Goal: Task Accomplishment & Management: Complete application form

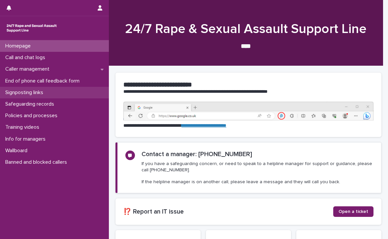
click at [29, 90] on p "Signposting links" at bounding box center [26, 92] width 46 height 6
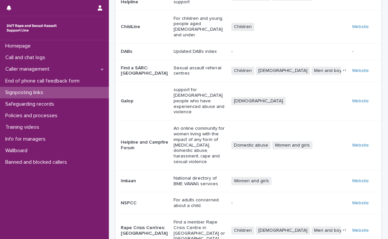
scroll to position [114, 0]
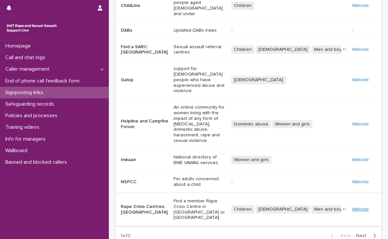
click at [358, 207] on link "Website" at bounding box center [360, 209] width 17 height 5
click at [352, 207] on link "Website" at bounding box center [360, 209] width 17 height 5
click at [38, 55] on p "Call and chat logs" at bounding box center [27, 57] width 48 height 6
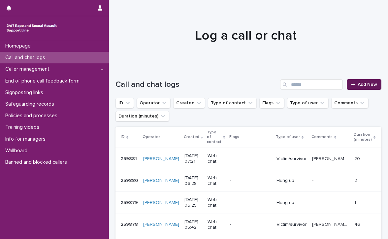
click at [348, 79] on link "Add New" at bounding box center [364, 84] width 35 height 11
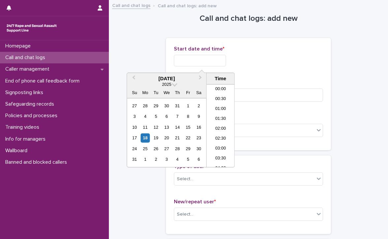
click at [175, 59] on input "text" at bounding box center [200, 61] width 52 height 12
click at [223, 111] on li "07:30" at bounding box center [220, 116] width 28 height 10
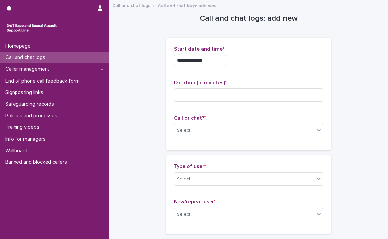
click at [209, 61] on input "**********" at bounding box center [200, 61] width 52 height 12
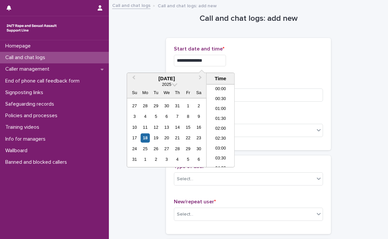
scroll to position [112, 0]
type input "**********"
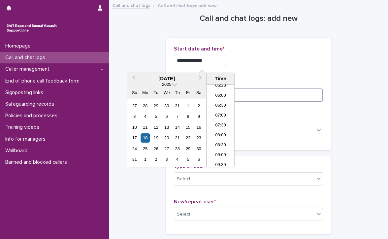
click at [289, 92] on input at bounding box center [248, 94] width 149 height 13
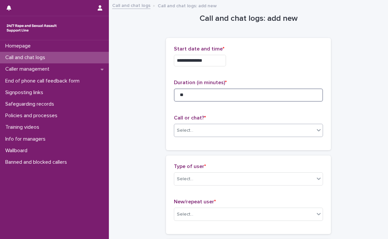
type input "**"
click at [248, 131] on div "Select..." at bounding box center [244, 130] width 140 height 11
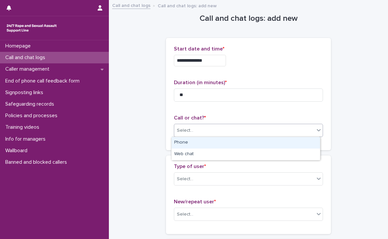
click at [237, 142] on div "Phone" at bounding box center [245, 143] width 148 height 12
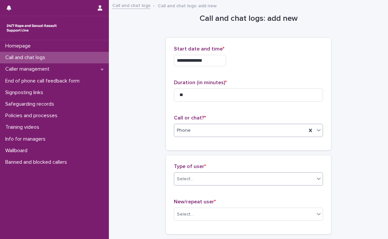
click at [177, 173] on div "Select..." at bounding box center [244, 178] width 140 height 11
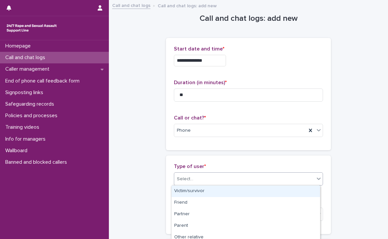
click at [208, 192] on div "Victim/survivor" at bounding box center [245, 191] width 148 height 12
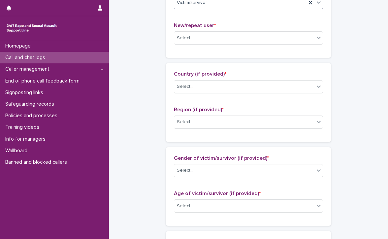
scroll to position [198, 0]
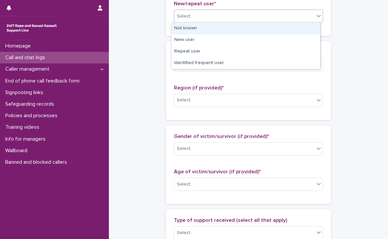
click at [182, 11] on div "Select..." at bounding box center [244, 16] width 140 height 11
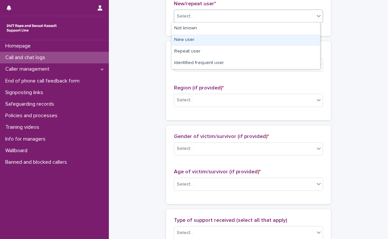
click at [189, 39] on div "New user" at bounding box center [245, 40] width 148 height 12
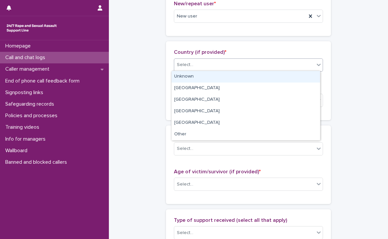
click at [186, 64] on div "Select..." at bounding box center [185, 64] width 16 height 7
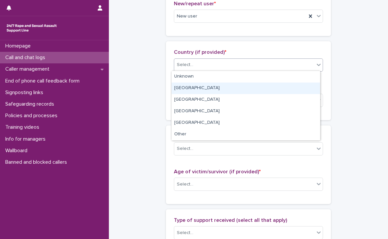
click at [190, 91] on div "[GEOGRAPHIC_DATA]" at bounding box center [245, 88] width 148 height 12
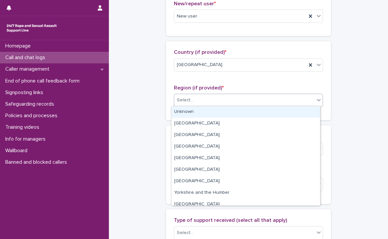
click at [189, 99] on div "Select..." at bounding box center [185, 100] width 16 height 7
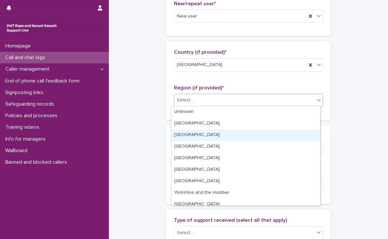
click at [193, 133] on div "[GEOGRAPHIC_DATA]" at bounding box center [245, 135] width 148 height 12
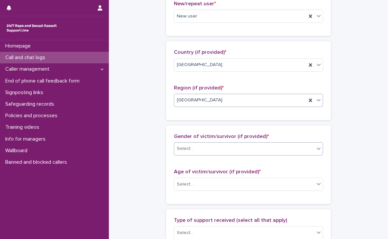
click at [200, 145] on div "Select..." at bounding box center [244, 148] width 140 height 11
click at [217, 145] on div "Select..." at bounding box center [244, 148] width 140 height 11
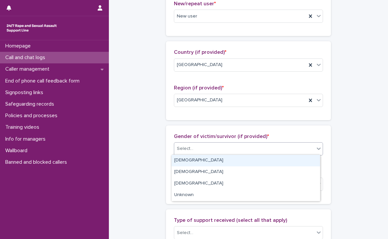
click at [214, 160] on div "[DEMOGRAPHIC_DATA]" at bounding box center [245, 161] width 148 height 12
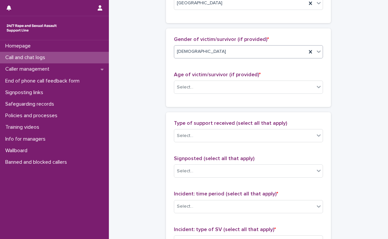
scroll to position [297, 0]
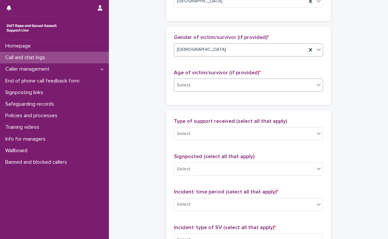
click at [204, 82] on div "Select..." at bounding box center [244, 85] width 140 height 11
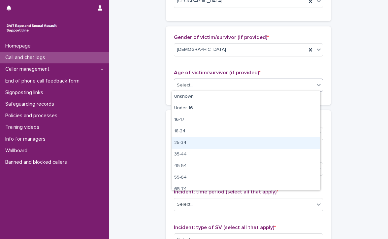
click at [190, 141] on div "25-34" at bounding box center [245, 143] width 148 height 12
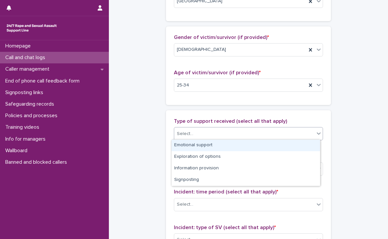
click at [188, 129] on div "Select..." at bounding box center [244, 133] width 140 height 11
click at [245, 143] on div "Emotional support" at bounding box center [245, 145] width 148 height 12
click at [255, 131] on div "Emotional support" at bounding box center [240, 134] width 132 height 12
click at [255, 146] on div "Exploration of options" at bounding box center [245, 145] width 148 height 12
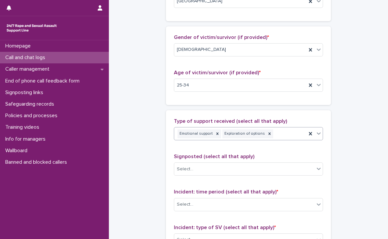
click at [276, 130] on div "Emotional support Exploration of options" at bounding box center [240, 134] width 132 height 12
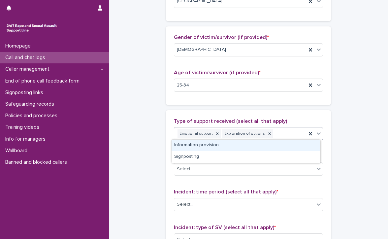
click at [274, 146] on div "Information provision" at bounding box center [245, 145] width 148 height 12
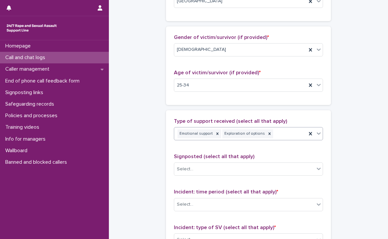
scroll to position [301, 0]
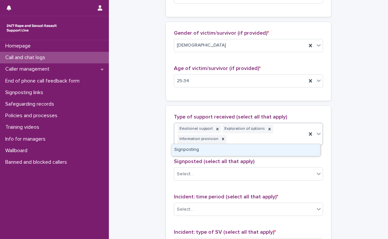
click at [288, 131] on div "Emotional support Exploration of options Information provision" at bounding box center [240, 134] width 132 height 22
click at [283, 148] on div "Signposting" at bounding box center [245, 150] width 148 height 12
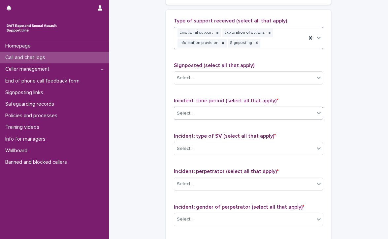
scroll to position [400, 0]
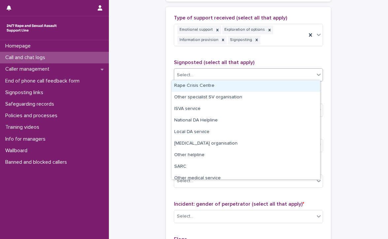
click at [197, 70] on div "Select..." at bounding box center [244, 75] width 140 height 11
click at [206, 84] on div "Rape Crisis Centre" at bounding box center [245, 86] width 148 height 12
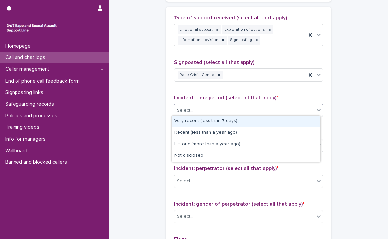
click at [204, 105] on div "Select..." at bounding box center [244, 110] width 140 height 11
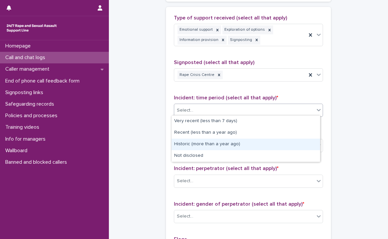
click at [246, 143] on div "Historic (more than a year ago)" at bounding box center [245, 144] width 148 height 12
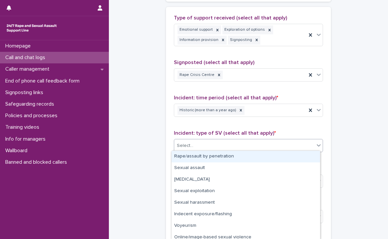
click at [246, 143] on div "Select..." at bounding box center [244, 145] width 140 height 11
click at [237, 155] on div "Rape/assault by penetration" at bounding box center [245, 157] width 148 height 12
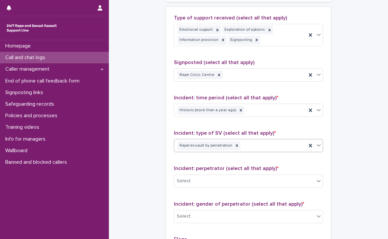
drag, startPoint x: 264, startPoint y: 143, endPoint x: 263, endPoint y: 149, distance: 6.1
click at [264, 144] on div "Rape/assault by penetration" at bounding box center [240, 146] width 132 height 12
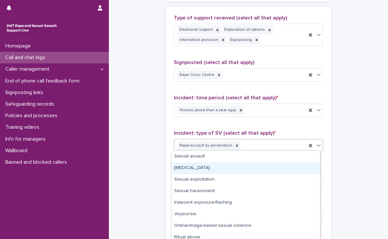
click at [211, 167] on div "[MEDICAL_DATA]" at bounding box center [245, 168] width 148 height 12
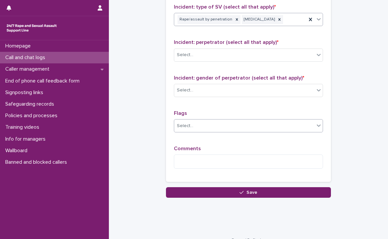
scroll to position [532, 0]
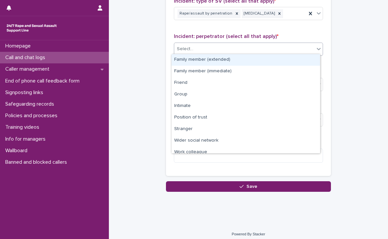
click at [199, 46] on div "Select..." at bounding box center [244, 49] width 140 height 11
click at [243, 59] on div "Family member (extended)" at bounding box center [245, 60] width 148 height 12
click at [256, 44] on div "Family member (extended)" at bounding box center [240, 49] width 132 height 12
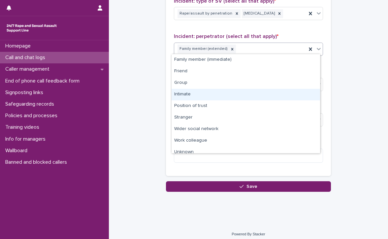
click at [189, 93] on div "Intimate" at bounding box center [245, 95] width 148 height 12
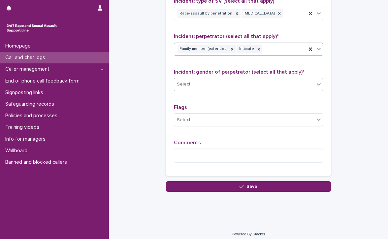
click at [197, 79] on div "Select..." at bounding box center [244, 84] width 140 height 11
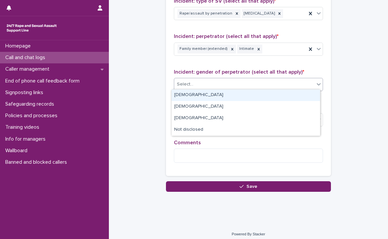
click at [173, 94] on div "[DEMOGRAPHIC_DATA]" at bounding box center [245, 95] width 148 height 12
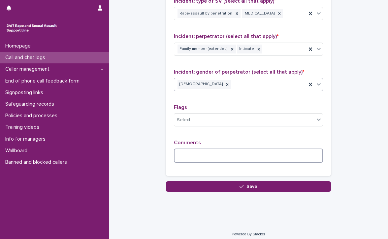
click at [209, 151] on textarea at bounding box center [248, 155] width 149 height 14
type textarea "*"
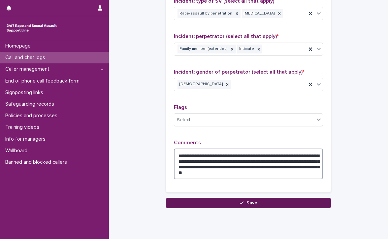
type textarea "**********"
click at [230, 199] on button "Save" at bounding box center [248, 203] width 165 height 11
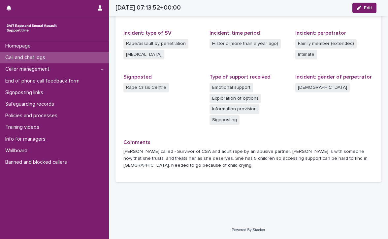
scroll to position [175, 0]
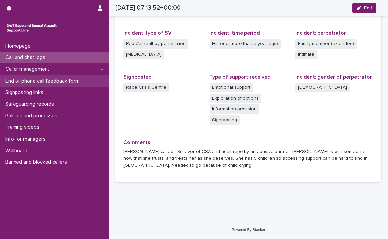
click at [45, 79] on p "End of phone call feedback form" at bounding box center [44, 81] width 82 height 6
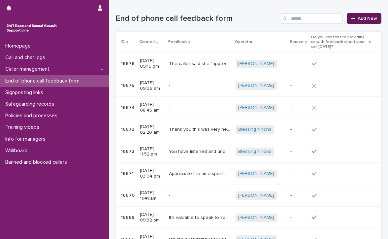
click at [372, 15] on link "Add New" at bounding box center [364, 18] width 35 height 11
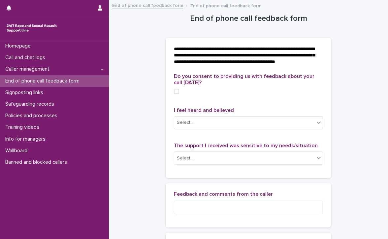
click at [174, 94] on span at bounding box center [176, 91] width 5 height 5
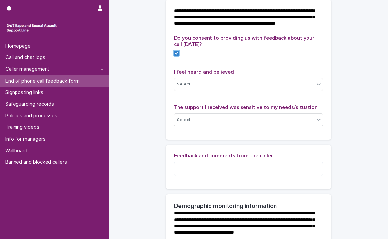
scroll to position [66, 0]
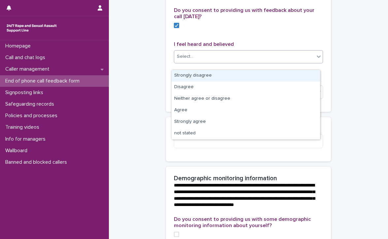
click at [300, 60] on div "Select..." at bounding box center [244, 56] width 140 height 11
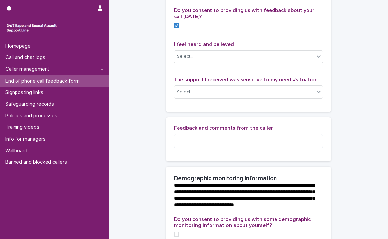
click at [132, 90] on div "**********" at bounding box center [248, 227] width 266 height 585
click at [230, 148] on textarea at bounding box center [248, 141] width 149 height 14
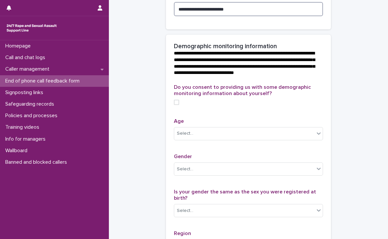
scroll to position [198, 0]
click at [174, 105] on span at bounding box center [176, 102] width 5 height 5
type textarea "**********"
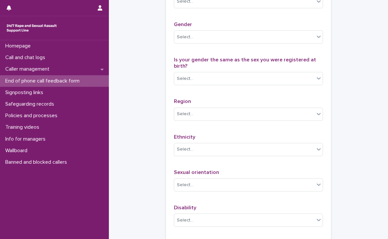
scroll to position [297, 0]
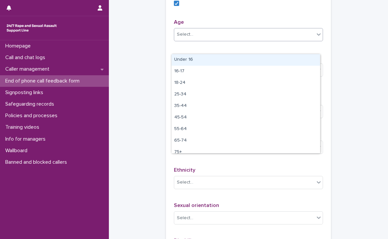
click at [180, 38] on div "Select..." at bounding box center [185, 34] width 16 height 7
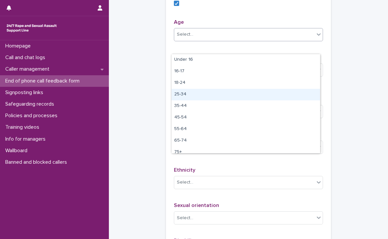
click at [183, 91] on div "25-34" at bounding box center [245, 95] width 148 height 12
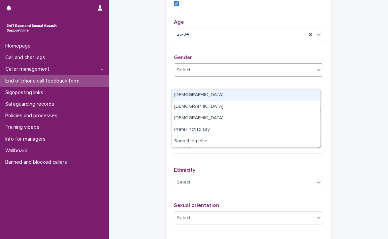
click at [201, 76] on div "Select..." at bounding box center [244, 70] width 140 height 11
click at [198, 94] on div "[DEMOGRAPHIC_DATA]" at bounding box center [245, 95] width 148 height 12
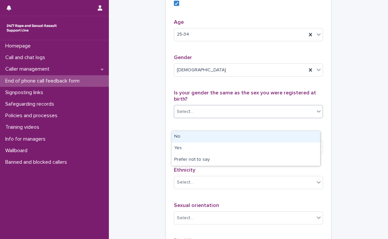
click at [193, 117] on div "Select..." at bounding box center [244, 111] width 140 height 11
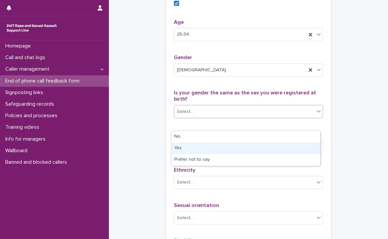
click at [189, 146] on div "Yes" at bounding box center [245, 148] width 148 height 12
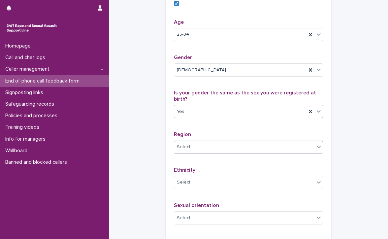
click at [194, 151] on div at bounding box center [194, 147] width 1 height 8
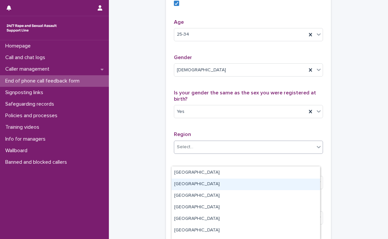
scroll to position [33, 0]
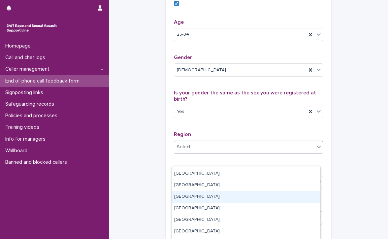
click at [193, 194] on div "[GEOGRAPHIC_DATA]" at bounding box center [245, 197] width 148 height 12
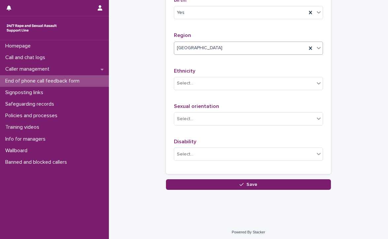
scroll to position [410, 0]
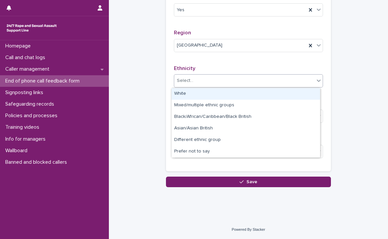
click at [192, 80] on div "Select..." at bounding box center [244, 80] width 140 height 11
click at [186, 93] on div "White" at bounding box center [245, 94] width 148 height 12
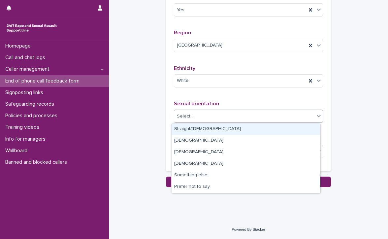
click at [211, 113] on div "Select..." at bounding box center [244, 116] width 140 height 11
click at [206, 126] on div "Straight/[DEMOGRAPHIC_DATA]" at bounding box center [245, 129] width 148 height 12
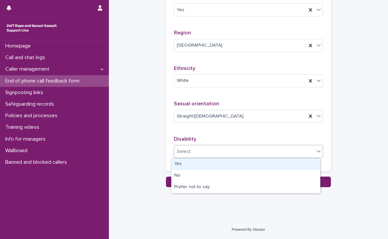
click at [204, 147] on div "Select..." at bounding box center [244, 151] width 140 height 11
click at [204, 165] on div "Yes" at bounding box center [245, 164] width 148 height 12
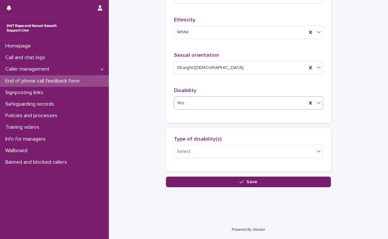
scroll to position [459, 0]
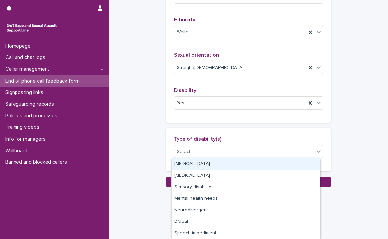
click at [211, 153] on div "Select..." at bounding box center [244, 151] width 140 height 11
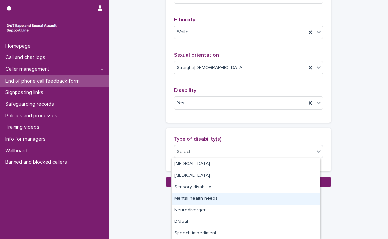
click at [210, 198] on div "Mental health needs" at bounding box center [245, 199] width 148 height 12
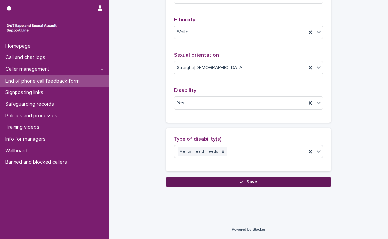
click at [248, 180] on span "Save" at bounding box center [251, 181] width 11 height 5
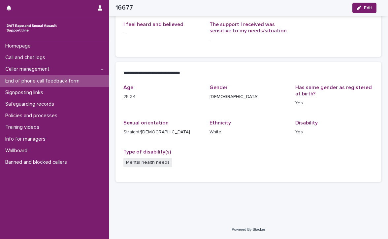
scroll to position [106, 0]
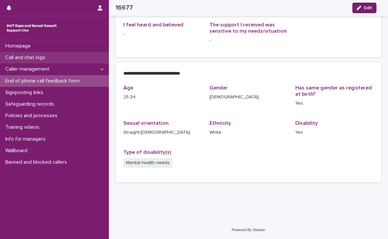
click at [31, 55] on p "Call and chat logs" at bounding box center [27, 57] width 48 height 6
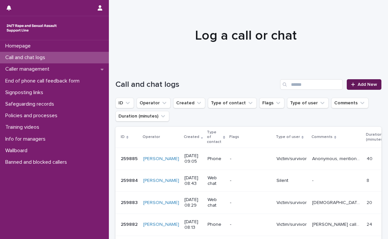
click at [363, 80] on link "Add New" at bounding box center [364, 84] width 35 height 11
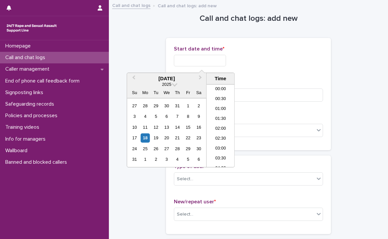
click at [189, 64] on input "text" at bounding box center [200, 61] width 52 height 12
click at [218, 114] on li "08:30" at bounding box center [220, 116] width 28 height 10
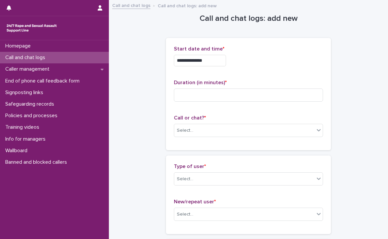
click at [222, 62] on input "**********" at bounding box center [200, 61] width 52 height 12
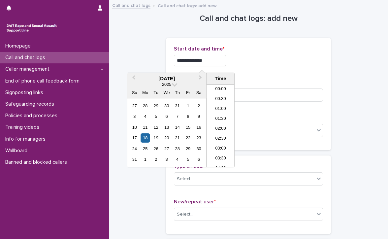
scroll to position [132, 0]
type input "**********"
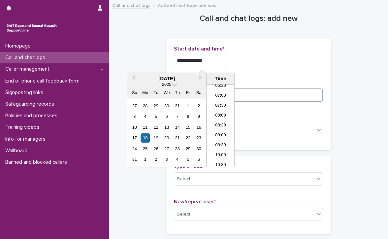
click at [257, 96] on input at bounding box center [248, 94] width 149 height 13
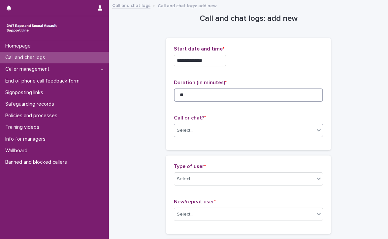
type input "**"
click at [226, 126] on div "Select..." at bounding box center [244, 130] width 140 height 11
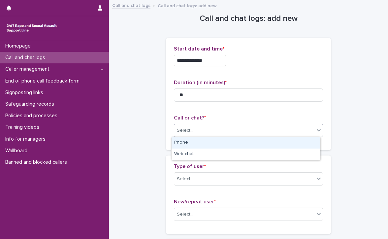
click at [179, 143] on div "Phone" at bounding box center [245, 143] width 148 height 12
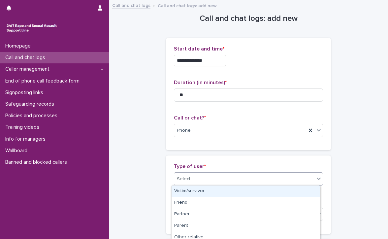
click at [192, 181] on div "Select..." at bounding box center [244, 178] width 140 height 11
click at [190, 192] on div "Victim/survivor" at bounding box center [245, 191] width 148 height 12
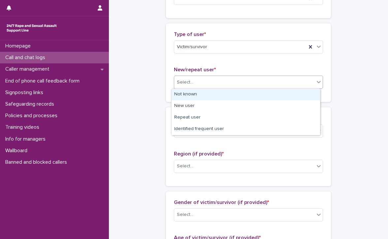
click at [211, 81] on div "Select..." at bounding box center [244, 82] width 140 height 11
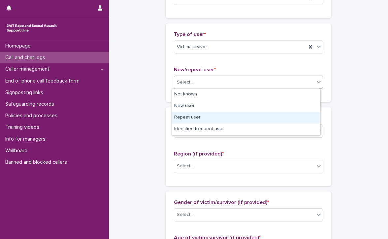
click at [191, 118] on div "Repeat user" at bounding box center [245, 118] width 148 height 12
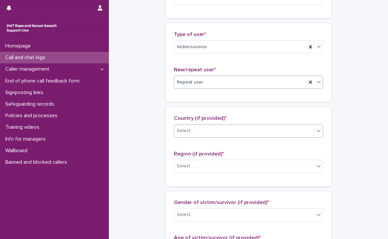
click at [193, 125] on div "Select..." at bounding box center [244, 130] width 140 height 11
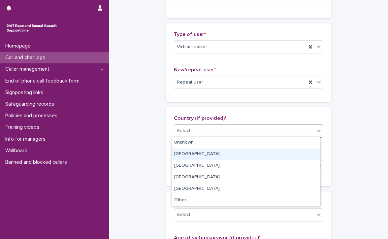
click at [190, 152] on div "[GEOGRAPHIC_DATA]" at bounding box center [245, 154] width 148 height 12
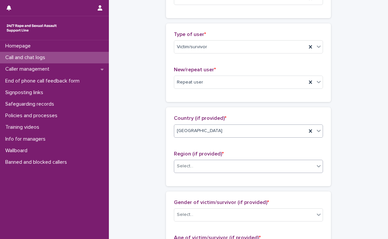
click at [191, 166] on div "Select..." at bounding box center [244, 166] width 140 height 11
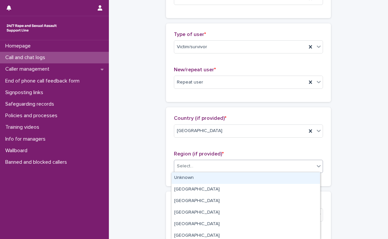
click at [194, 175] on div "Unknown" at bounding box center [245, 178] width 148 height 12
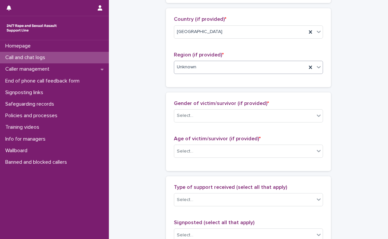
scroll to position [264, 0]
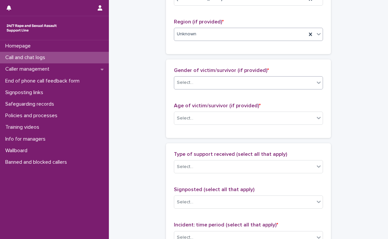
click at [193, 79] on div "Select..." at bounding box center [244, 82] width 140 height 11
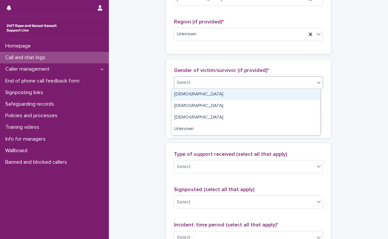
click at [200, 93] on div "[DEMOGRAPHIC_DATA]" at bounding box center [245, 95] width 148 height 12
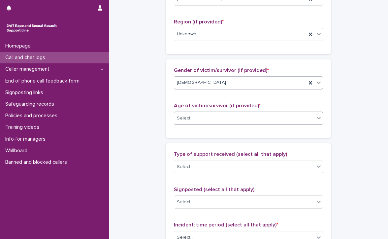
click at [202, 114] on div "Select..." at bounding box center [244, 118] width 140 height 11
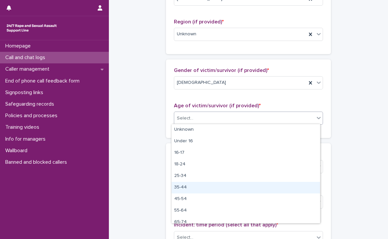
click at [187, 187] on div "35-44" at bounding box center [245, 188] width 148 height 12
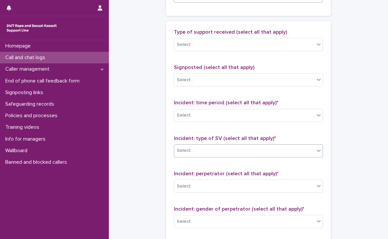
scroll to position [396, 0]
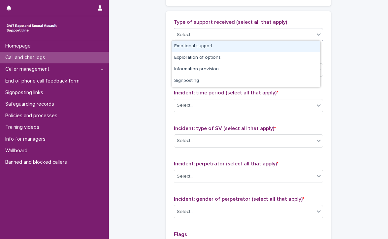
click at [209, 33] on div "Select..." at bounding box center [244, 34] width 140 height 11
click at [252, 44] on div "Emotional support" at bounding box center [245, 47] width 148 height 12
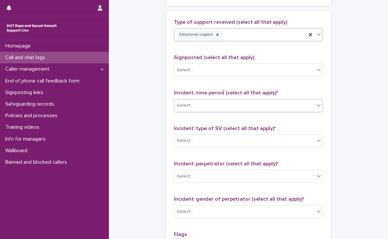
click at [184, 103] on div "Select..." at bounding box center [185, 105] width 16 height 7
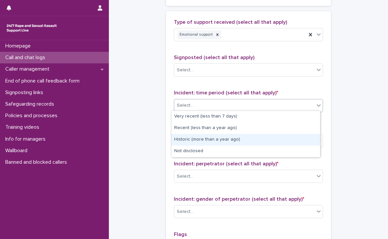
click at [259, 141] on div "Historic (more than a year ago)" at bounding box center [245, 140] width 148 height 12
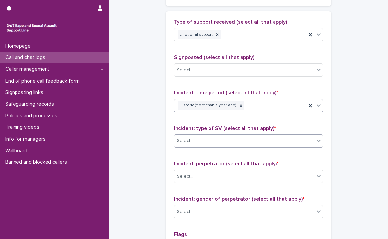
click at [198, 135] on div "Select..." at bounding box center [244, 140] width 140 height 11
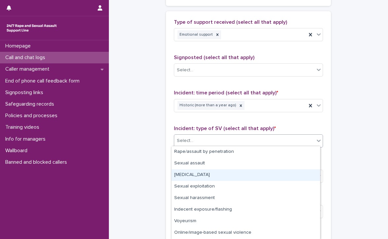
drag, startPoint x: 197, startPoint y: 168, endPoint x: 197, endPoint y: 173, distance: 4.9
click at [197, 173] on div "[MEDICAL_DATA]" at bounding box center [245, 175] width 148 height 12
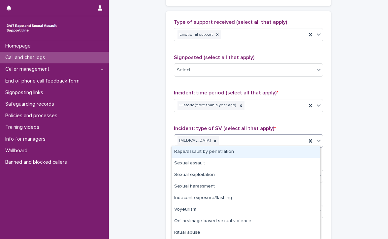
click at [230, 139] on div "[MEDICAL_DATA]" at bounding box center [240, 141] width 132 height 12
click at [225, 150] on div "Rape/assault by penetration" at bounding box center [245, 152] width 148 height 12
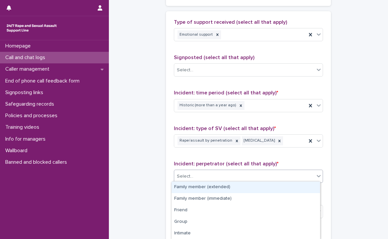
click at [224, 171] on div "Select..." at bounding box center [244, 176] width 140 height 11
click at [229, 186] on div "Family member (extended)" at bounding box center [245, 187] width 148 height 12
click at [256, 174] on div "Family member (extended)" at bounding box center [240, 176] width 132 height 12
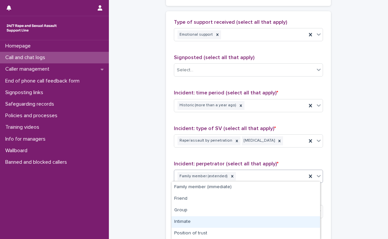
drag, startPoint x: 202, startPoint y: 215, endPoint x: 198, endPoint y: 220, distance: 6.8
click at [198, 220] on div "Intimate" at bounding box center [245, 222] width 148 height 12
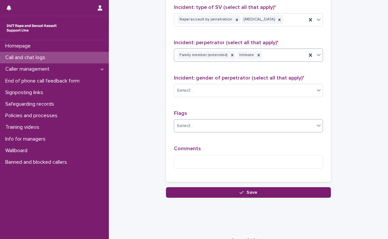
scroll to position [525, 0]
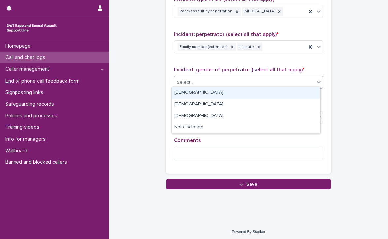
click at [218, 78] on div "Select..." at bounding box center [244, 82] width 140 height 11
click at [218, 95] on div "[DEMOGRAPHIC_DATA]" at bounding box center [245, 93] width 148 height 12
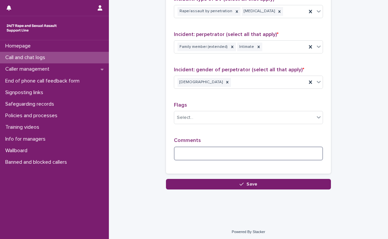
click at [230, 155] on textarea at bounding box center [248, 153] width 149 height 14
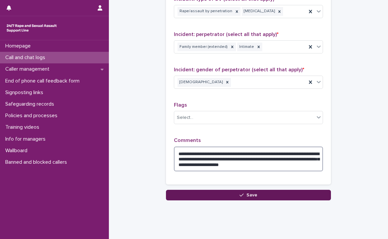
type textarea "**********"
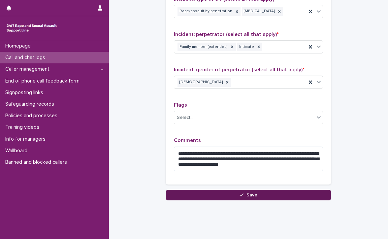
click at [214, 190] on button "Save" at bounding box center [248, 195] width 165 height 11
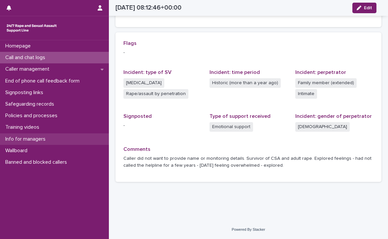
scroll to position [136, 0]
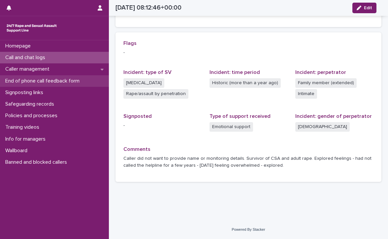
click at [38, 79] on p "End of phone call feedback form" at bounding box center [44, 81] width 82 height 6
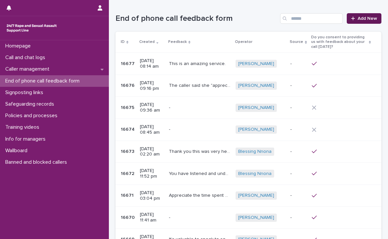
click at [357, 18] on span "Add New" at bounding box center [366, 18] width 19 height 5
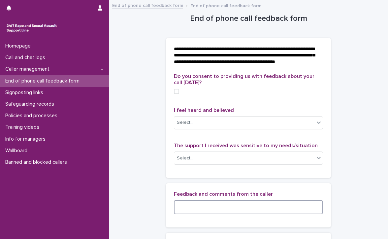
click at [203, 214] on textarea at bounding box center [248, 207] width 149 height 14
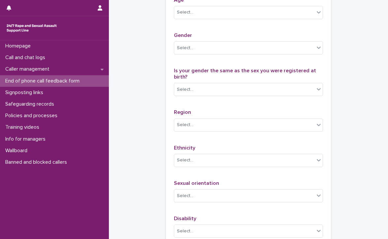
scroll to position [421, 0]
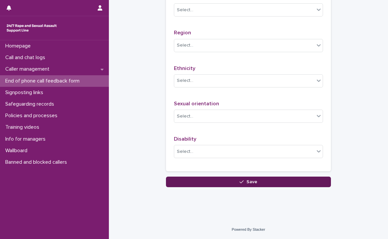
type textarea "**********"
click at [253, 180] on span "Save" at bounding box center [251, 181] width 11 height 5
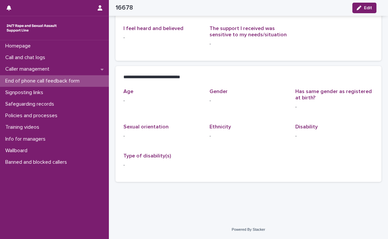
scroll to position [108, 0]
click at [63, 78] on p "End of phone call feedback form" at bounding box center [44, 81] width 82 height 6
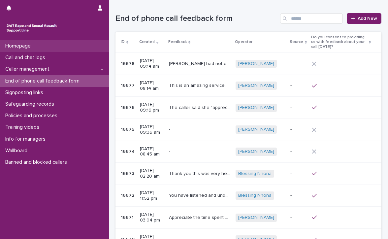
click at [31, 45] on p "Homepage" at bounding box center [19, 46] width 33 height 6
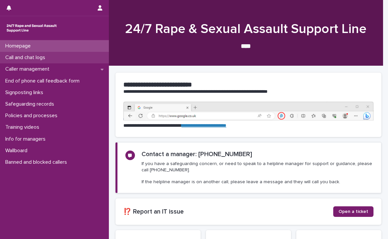
click at [71, 56] on div "Call and chat logs" at bounding box center [54, 58] width 109 height 12
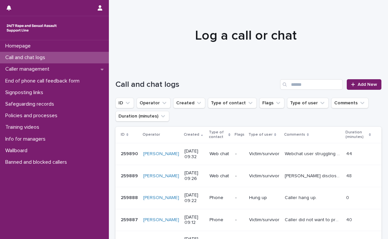
click at [20, 55] on p "Call and chat logs" at bounding box center [27, 57] width 48 height 6
click at [0, 52] on link "Call and chat logs" at bounding box center [54, 58] width 109 height 12
click at [357, 82] on span "Add New" at bounding box center [366, 84] width 19 height 5
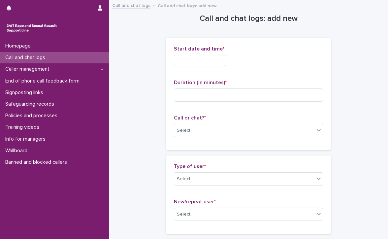
click at [223, 60] on input "text" at bounding box center [200, 61] width 52 height 12
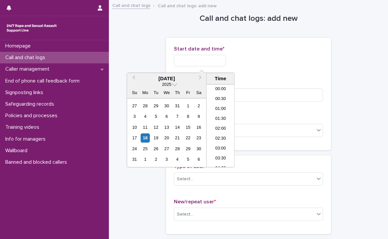
scroll to position [162, 0]
click at [220, 113] on li "09:30" at bounding box center [220, 116] width 28 height 10
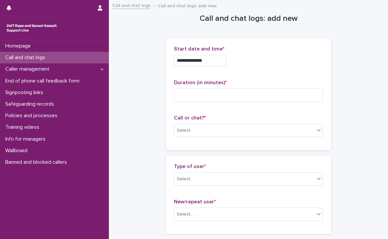
click at [220, 62] on input "**********" at bounding box center [200, 61] width 52 height 12
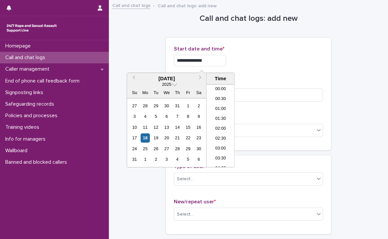
scroll to position [152, 0]
type input "**********"
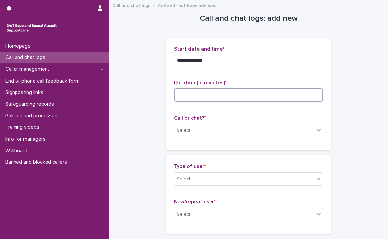
click at [264, 94] on input at bounding box center [248, 94] width 149 height 13
type input "**"
click at [244, 127] on div "Select..." at bounding box center [244, 130] width 140 height 11
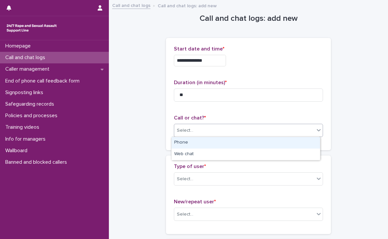
click at [229, 142] on div "Phone" at bounding box center [245, 143] width 148 height 12
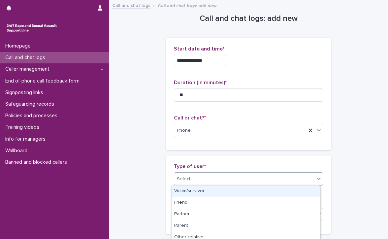
click at [215, 178] on div "Select..." at bounding box center [244, 178] width 140 height 11
click at [195, 189] on div "Victim/survivor" at bounding box center [245, 191] width 148 height 12
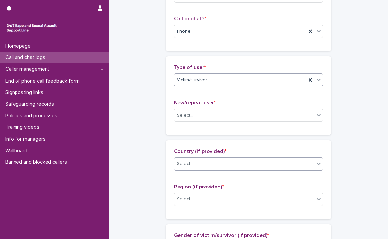
scroll to position [132, 0]
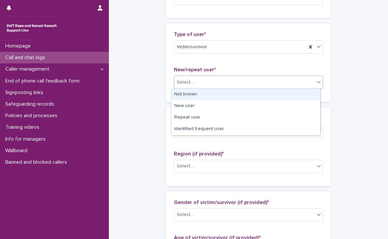
click at [228, 79] on div "Select..." at bounding box center [244, 82] width 140 height 11
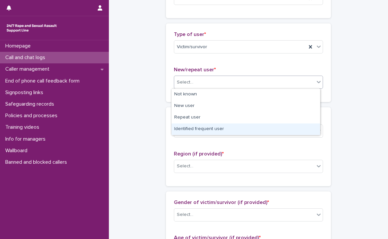
click at [229, 130] on div "Identified frequent user" at bounding box center [245, 129] width 148 height 12
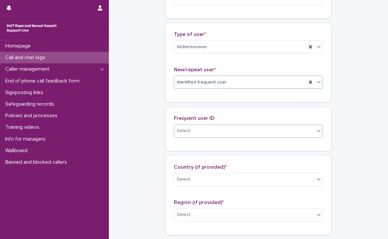
click at [208, 128] on div "Select..." at bounding box center [244, 130] width 140 height 11
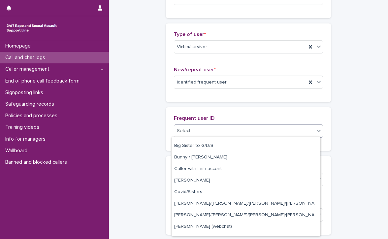
scroll to position [297, 0]
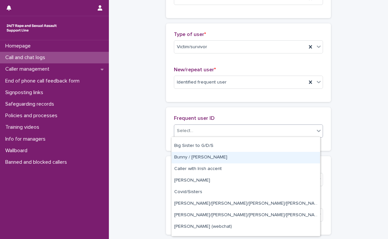
click at [207, 154] on div "Bunny / [PERSON_NAME]" at bounding box center [245, 158] width 148 height 12
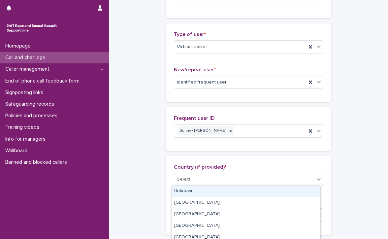
click at [206, 176] on div "Select..." at bounding box center [244, 179] width 140 height 11
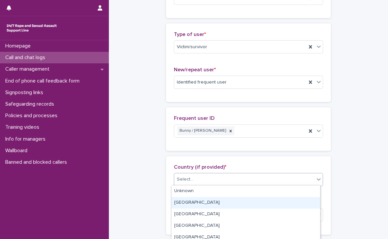
click at [192, 199] on div "[GEOGRAPHIC_DATA]" at bounding box center [245, 203] width 148 height 12
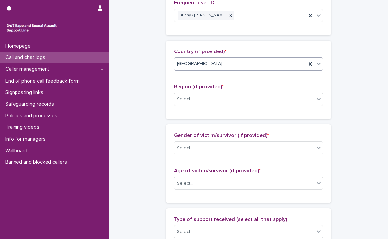
scroll to position [264, 0]
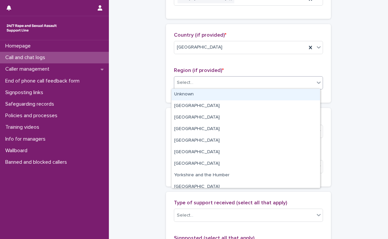
click at [208, 78] on div "Select..." at bounding box center [244, 82] width 140 height 11
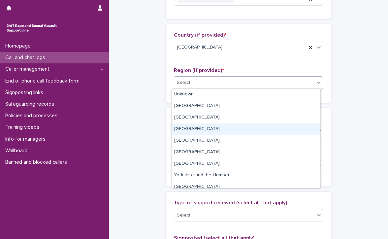
click at [199, 127] on div "[GEOGRAPHIC_DATA]" at bounding box center [245, 129] width 148 height 12
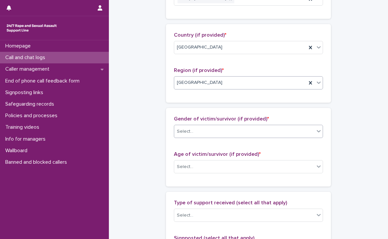
click at [201, 130] on div "Select..." at bounding box center [244, 131] width 140 height 11
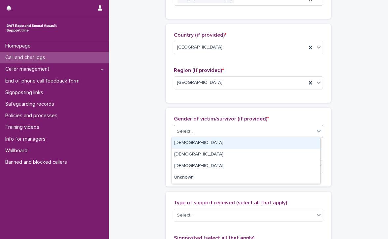
click at [197, 139] on div "[DEMOGRAPHIC_DATA]" at bounding box center [245, 143] width 148 height 12
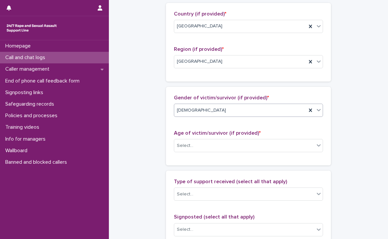
scroll to position [297, 0]
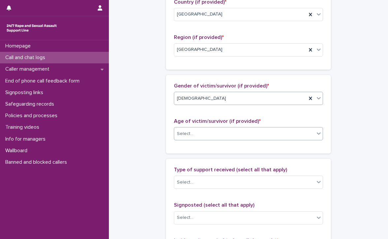
click at [194, 130] on div "Select..." at bounding box center [244, 133] width 140 height 11
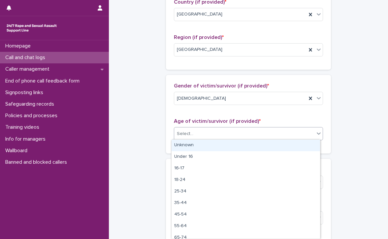
click at [194, 145] on div "Unknown" at bounding box center [245, 145] width 148 height 12
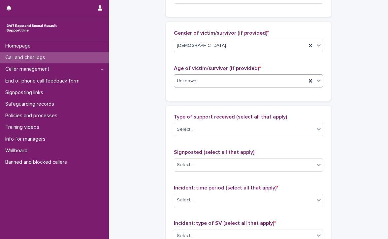
scroll to position [363, 0]
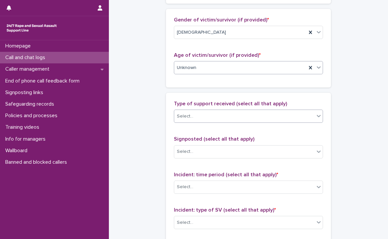
click at [192, 113] on div "Select..." at bounding box center [244, 116] width 140 height 11
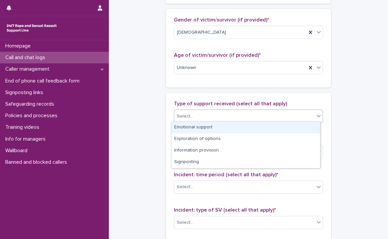
click at [194, 125] on div "Emotional support" at bounding box center [245, 128] width 148 height 12
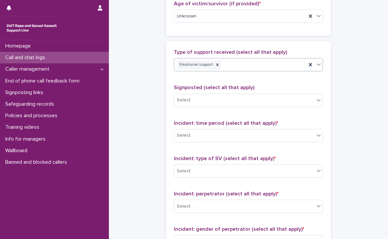
scroll to position [429, 0]
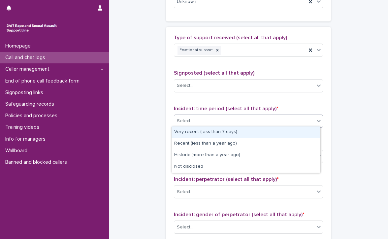
click at [211, 115] on div "Select..." at bounding box center [244, 120] width 140 height 11
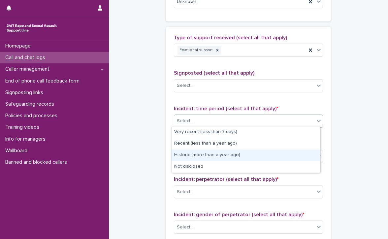
click at [245, 155] on div "Historic (more than a year ago)" at bounding box center [245, 155] width 148 height 12
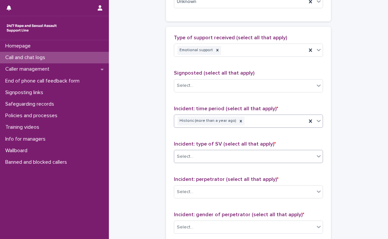
click at [215, 151] on div "Select..." at bounding box center [244, 156] width 140 height 11
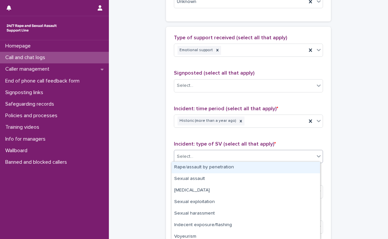
click at [206, 165] on div "Rape/assault by penetration" at bounding box center [245, 168] width 148 height 12
click at [253, 154] on div "Rape/assault by penetration" at bounding box center [240, 157] width 132 height 12
click at [208, 165] on div "Sexual assault" at bounding box center [245, 168] width 148 height 12
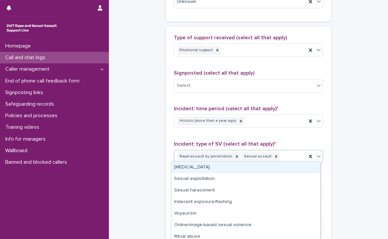
click at [276, 153] on div "Rape/assault by penetration Sexual assault" at bounding box center [240, 157] width 132 height 12
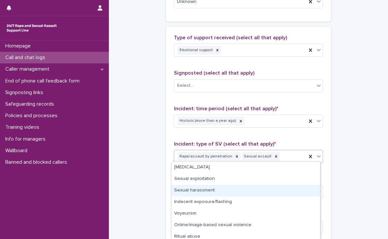
click at [206, 188] on div "Sexual harassment" at bounding box center [245, 191] width 148 height 12
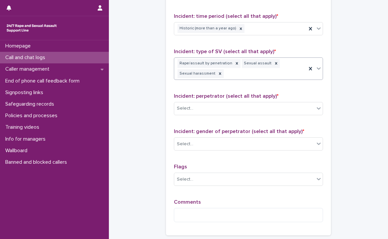
scroll to position [528, 0]
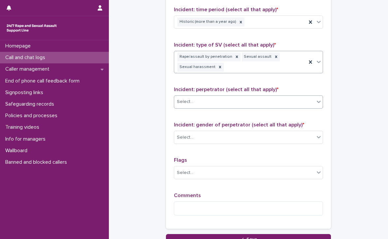
click at [228, 97] on div "Select..." at bounding box center [244, 101] width 140 height 11
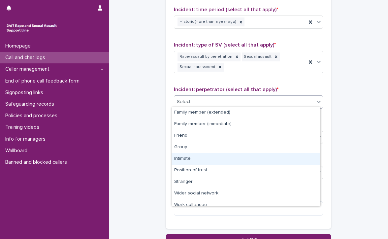
click at [193, 158] on div "Intimate" at bounding box center [245, 159] width 148 height 12
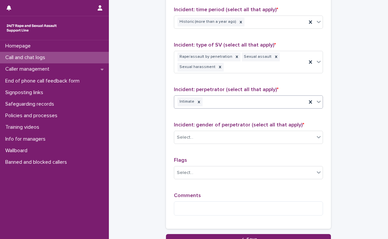
click at [249, 97] on div "Intimate" at bounding box center [240, 102] width 132 height 12
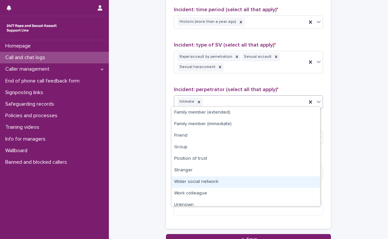
click at [219, 182] on div "Wider social network" at bounding box center [245, 182] width 148 height 12
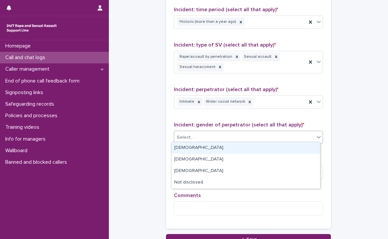
click at [214, 132] on div "Select..." at bounding box center [244, 137] width 140 height 11
click at [200, 147] on div "[DEMOGRAPHIC_DATA]" at bounding box center [245, 148] width 148 height 12
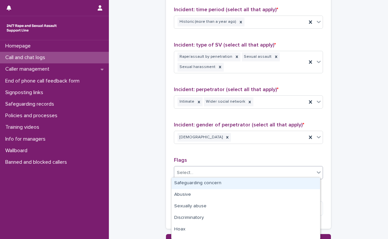
click at [199, 172] on div "Select..." at bounding box center [244, 172] width 140 height 11
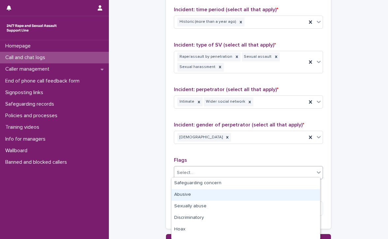
scroll to position [33, 0]
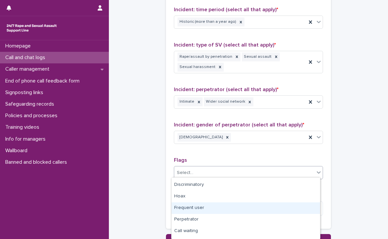
click at [203, 206] on div "Frequent user" at bounding box center [245, 208] width 148 height 12
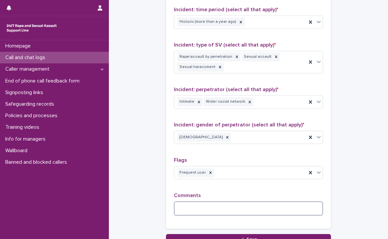
click at [203, 205] on textarea at bounding box center [248, 208] width 149 height 14
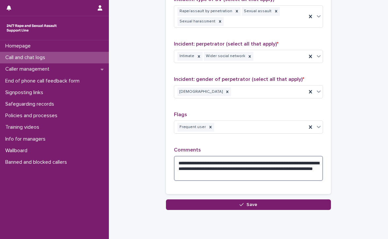
scroll to position [594, 0]
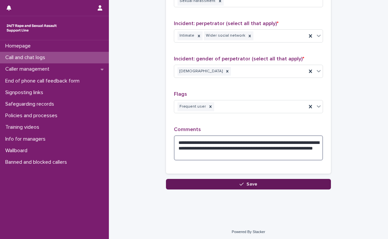
type textarea "**********"
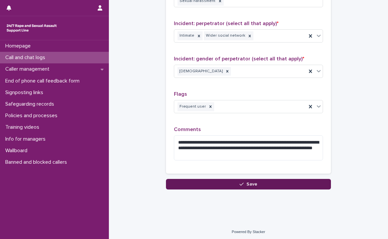
click at [250, 182] on span "Save" at bounding box center [251, 184] width 11 height 5
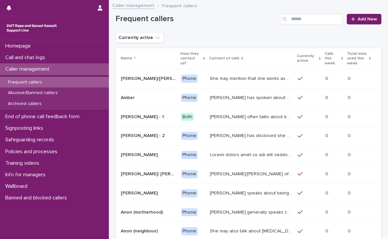
click at [43, 81] on p "Frequent callers" at bounding box center [25, 82] width 45 height 6
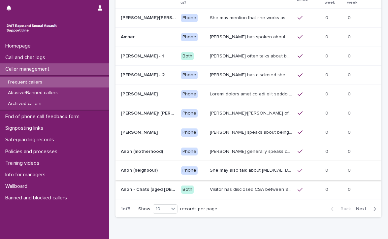
scroll to position [57, 0]
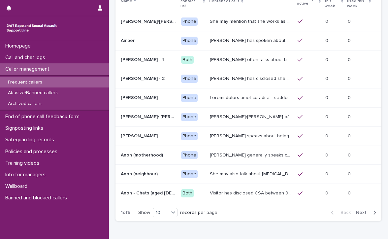
click at [356, 210] on span "Next" at bounding box center [363, 212] width 15 height 5
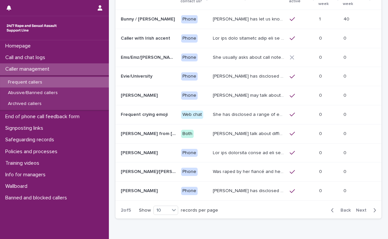
click at [255, 17] on p "[PERSON_NAME] has let us know that she is in her [DEMOGRAPHIC_DATA], and lives …" at bounding box center [249, 18] width 73 height 7
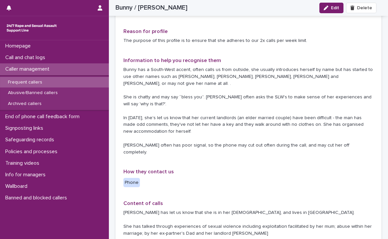
scroll to position [60, 0]
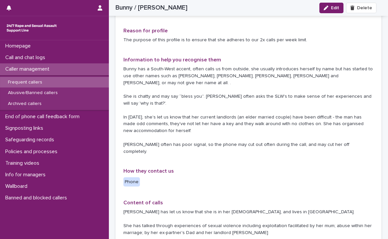
drag, startPoint x: 331, startPoint y: 5, endPoint x: 331, endPoint y: 26, distance: 20.5
click at [331, 5] on button "Edit" at bounding box center [331, 8] width 24 height 11
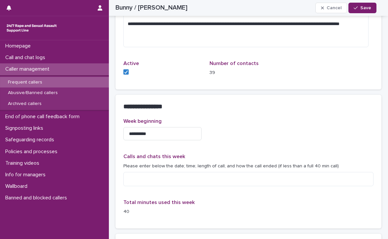
scroll to position [489, 0]
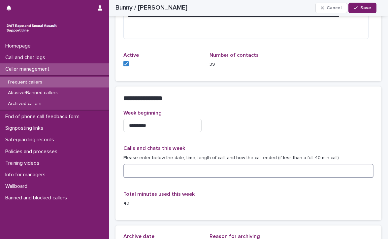
click at [197, 169] on textarea at bounding box center [248, 171] width 250 height 14
click at [199, 171] on textarea "**********" at bounding box center [245, 171] width 245 height 14
click at [229, 170] on textarea "**********" at bounding box center [245, 171] width 245 height 14
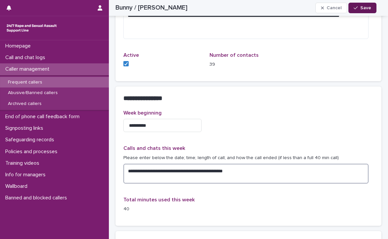
type textarea "**********"
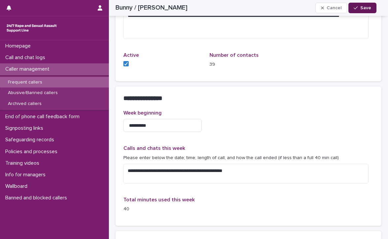
click at [368, 5] on button "Save" at bounding box center [362, 8] width 28 height 11
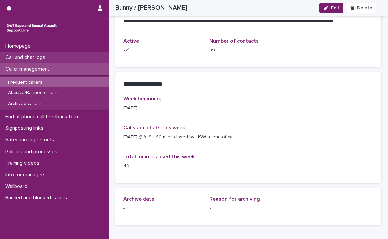
scroll to position [464, 0]
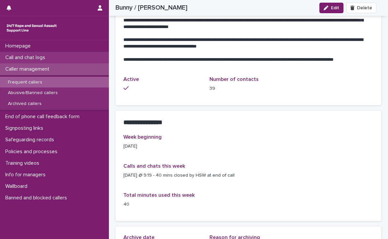
click at [30, 55] on p "Call and chat logs" at bounding box center [27, 57] width 48 height 6
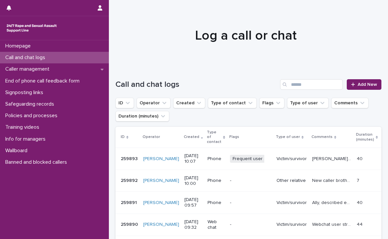
click at [22, 56] on p "Call and chat logs" at bounding box center [27, 57] width 48 height 6
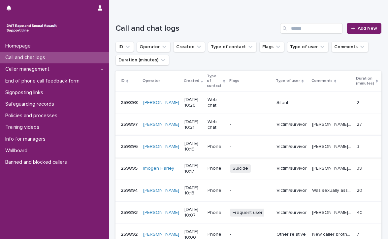
scroll to position [66, 0]
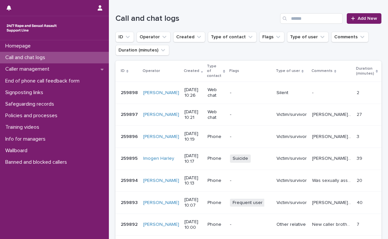
click at [19, 55] on p "Call and chat logs" at bounding box center [27, 57] width 48 height 6
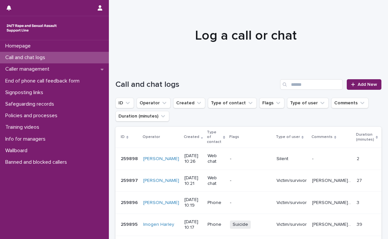
scroll to position [33, 0]
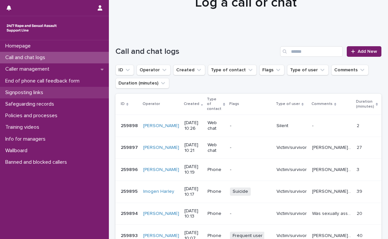
click at [30, 92] on p "Signposting links" at bounding box center [26, 92] width 46 height 6
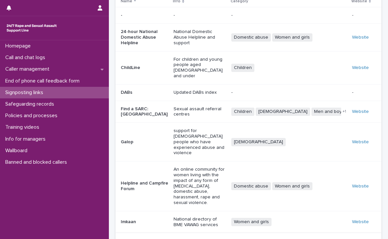
scroll to position [85, 0]
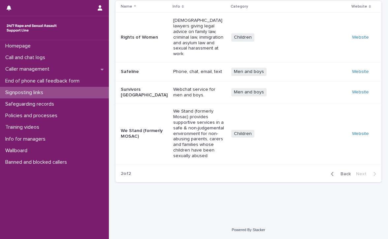
scroll to position [4, 0]
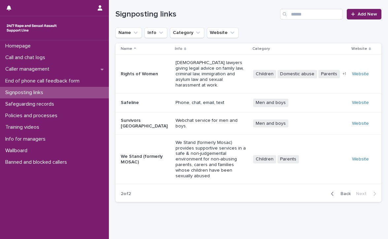
click at [340, 191] on span "Back" at bounding box center [343, 193] width 14 height 5
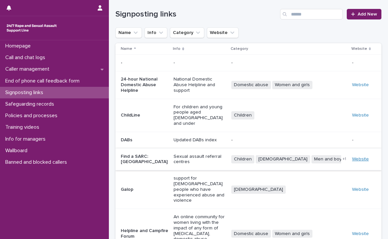
click at [356, 157] on link "Website" at bounding box center [360, 159] width 17 height 5
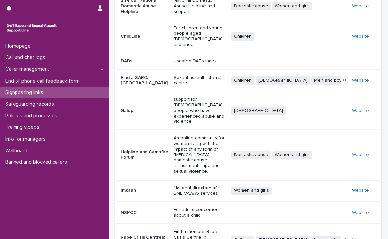
scroll to position [89, 0]
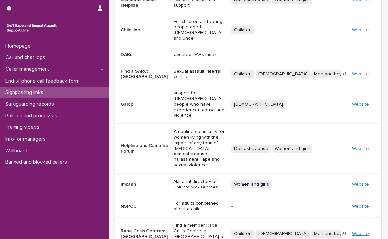
click at [356, 231] on link "Website" at bounding box center [360, 233] width 17 height 5
click at [19, 44] on p "Homepage" at bounding box center [19, 46] width 33 height 6
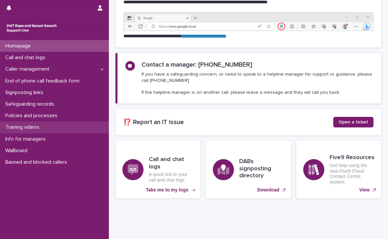
scroll to position [70, 0]
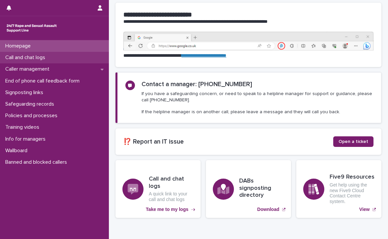
click at [37, 54] on p "Call and chat logs" at bounding box center [27, 57] width 48 height 6
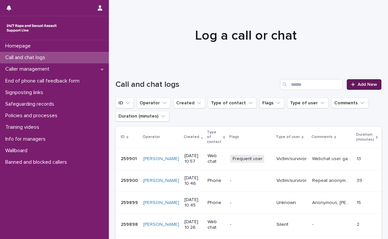
click at [357, 83] on span "Add New" at bounding box center [366, 84] width 19 height 5
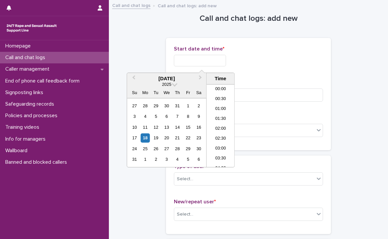
click at [192, 60] on input "text" at bounding box center [200, 61] width 52 height 12
click at [218, 122] on li "10:30" at bounding box center [220, 126] width 28 height 10
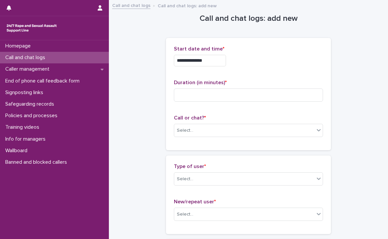
click at [214, 63] on input "**********" at bounding box center [200, 61] width 52 height 12
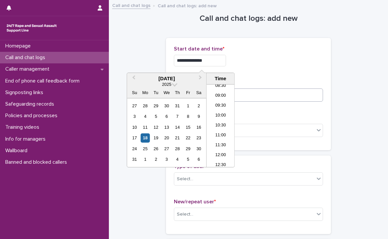
type input "**********"
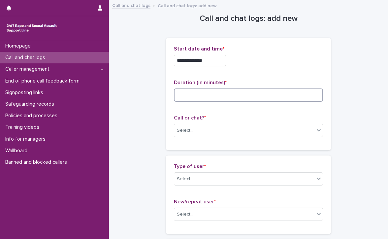
click at [245, 93] on input at bounding box center [248, 94] width 149 height 13
type input "**"
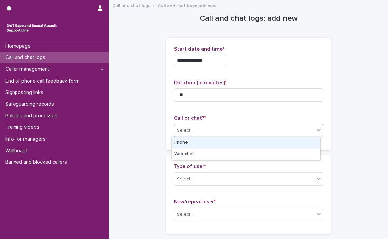
click at [218, 126] on div "Select..." at bounding box center [244, 130] width 140 height 11
click at [190, 139] on div "Phone" at bounding box center [245, 143] width 148 height 12
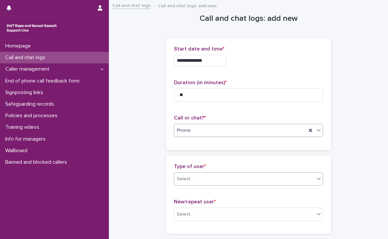
click at [196, 176] on div "Select..." at bounding box center [244, 178] width 140 height 11
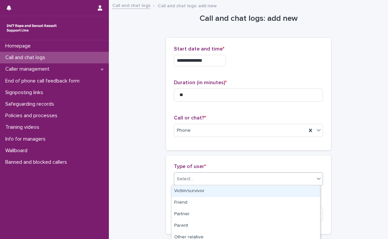
click at [200, 190] on div "Victim/survivor" at bounding box center [245, 191] width 148 height 12
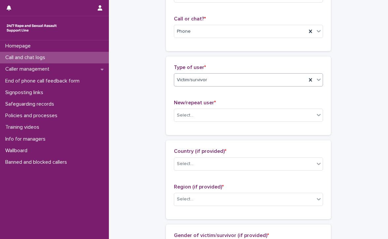
scroll to position [132, 0]
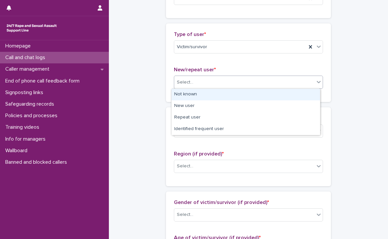
click at [199, 78] on div "Select..." at bounding box center [244, 82] width 140 height 11
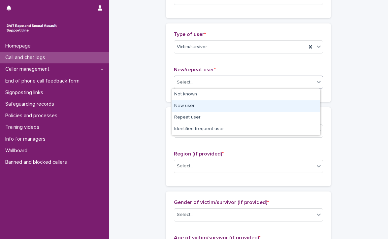
click at [198, 106] on div "New user" at bounding box center [245, 106] width 148 height 12
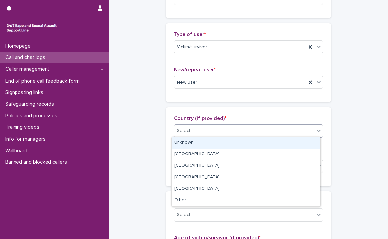
click at [197, 132] on div "Select..." at bounding box center [244, 130] width 140 height 11
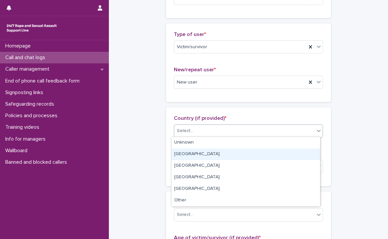
click at [197, 153] on div "[GEOGRAPHIC_DATA]" at bounding box center [245, 154] width 148 height 12
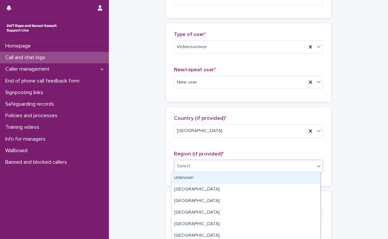
click at [194, 162] on div "Select..." at bounding box center [244, 166] width 140 height 11
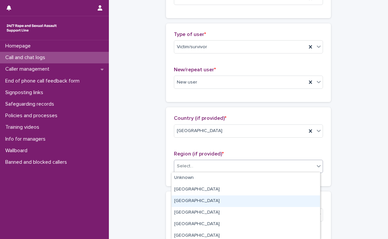
click at [193, 200] on div "[GEOGRAPHIC_DATA]" at bounding box center [245, 201] width 148 height 12
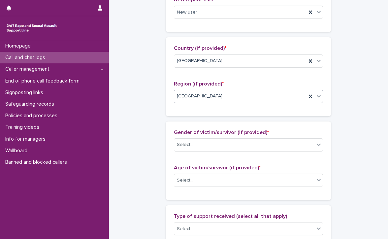
scroll to position [231, 0]
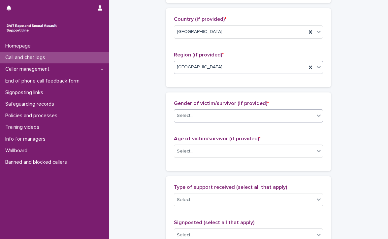
click at [228, 116] on div "Select..." at bounding box center [244, 115] width 140 height 11
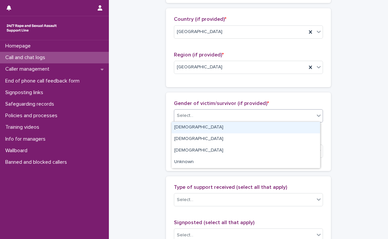
click at [213, 126] on div "[DEMOGRAPHIC_DATA]" at bounding box center [245, 128] width 148 height 12
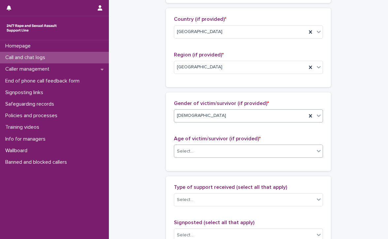
click at [207, 151] on div "Select..." at bounding box center [244, 151] width 140 height 11
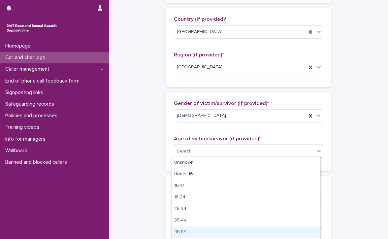
click at [192, 230] on div "45-54" at bounding box center [245, 232] width 148 height 12
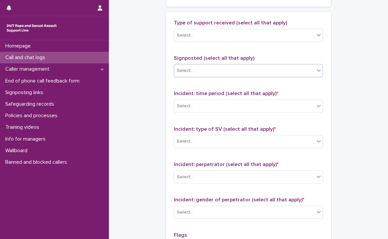
scroll to position [396, 0]
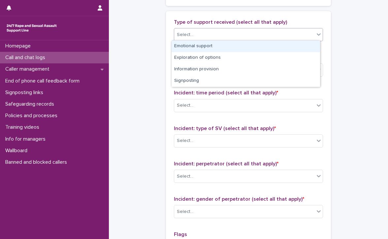
click at [198, 31] on div "Select..." at bounding box center [244, 34] width 140 height 11
click at [207, 44] on div "Emotional support" at bounding box center [245, 47] width 148 height 12
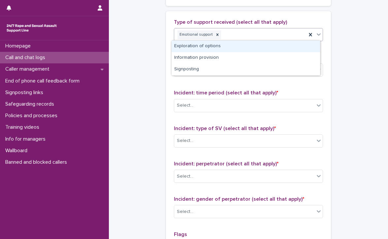
click at [245, 32] on div "Emotional support" at bounding box center [240, 35] width 132 height 12
click at [246, 46] on div "Exploration of options" at bounding box center [245, 47] width 148 height 12
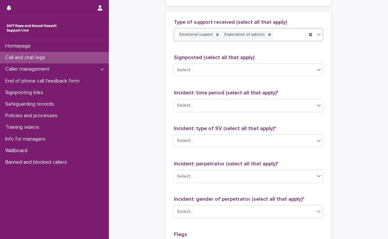
click at [282, 30] on div "Emotional support Exploration of options" at bounding box center [240, 35] width 132 height 12
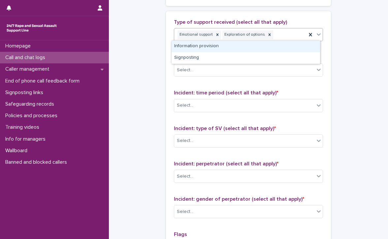
click at [281, 46] on div "Information provision" at bounding box center [245, 47] width 148 height 12
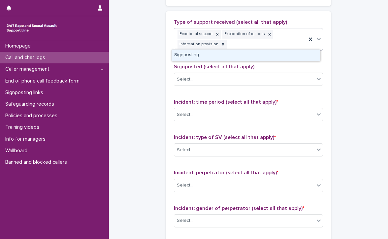
drag, startPoint x: 281, startPoint y: 33, endPoint x: 278, endPoint y: 46, distance: 12.7
click at [281, 34] on div "Emotional support Exploration of options Information provision" at bounding box center [240, 39] width 132 height 22
click at [274, 42] on div "Emotional support Exploration of options Information provision" at bounding box center [240, 39] width 132 height 22
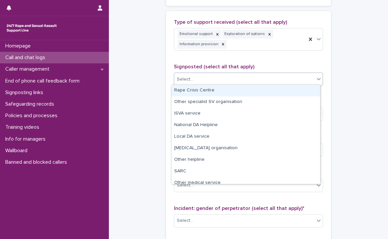
click at [219, 76] on div "Select..." at bounding box center [244, 79] width 140 height 11
click at [195, 88] on div "Rape Crisis Centre" at bounding box center [245, 91] width 148 height 12
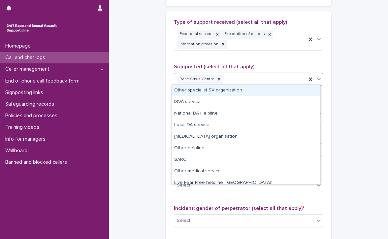
click at [243, 78] on div "Rape Crisis Centre" at bounding box center [240, 80] width 132 height 12
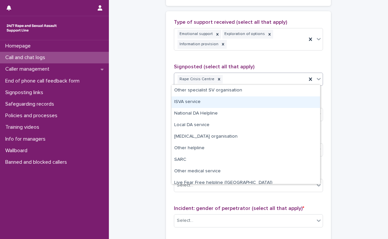
click at [197, 101] on div "ISVA service" at bounding box center [245, 102] width 148 height 12
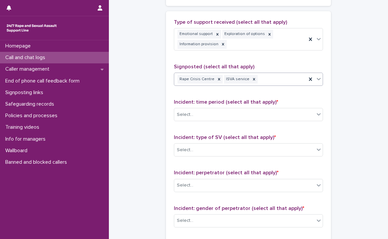
click at [282, 75] on div "Rape Crisis Centre ISVA service" at bounding box center [240, 80] width 132 height 12
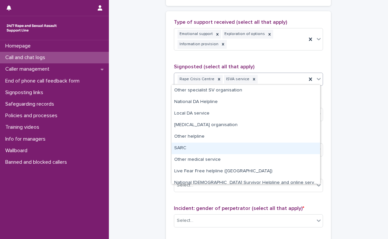
click at [196, 148] on div "SARC" at bounding box center [245, 148] width 148 height 12
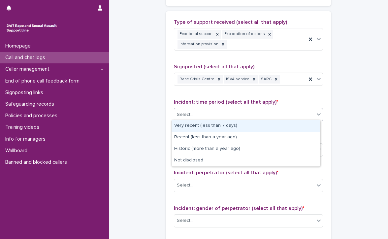
click at [209, 109] on div "Select..." at bounding box center [244, 114] width 140 height 11
click at [202, 126] on div "Very recent (less than 7 days)" at bounding box center [245, 126] width 148 height 12
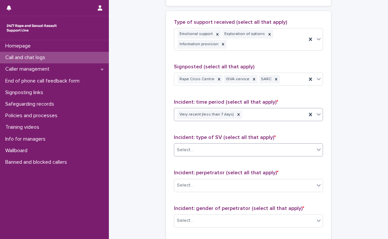
click at [201, 146] on div "Select..." at bounding box center [244, 149] width 140 height 11
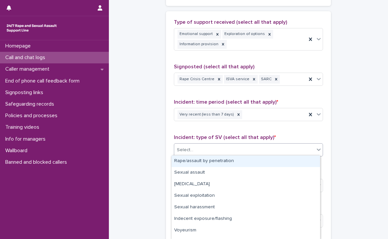
click at [241, 158] on div "Rape/assault by penetration" at bounding box center [245, 161] width 148 height 12
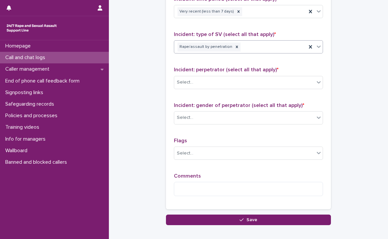
scroll to position [495, 0]
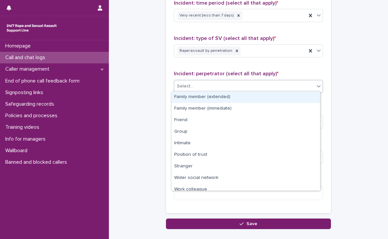
click at [214, 84] on div "Select..." at bounding box center [244, 86] width 140 height 11
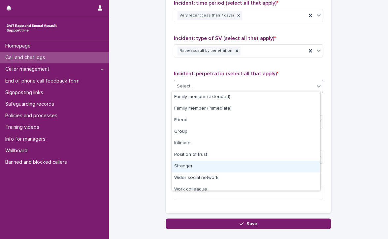
click at [198, 166] on div "Stranger" at bounding box center [245, 167] width 148 height 12
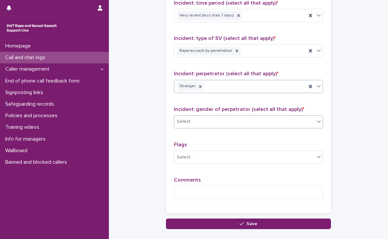
click at [208, 121] on div "Select..." at bounding box center [244, 121] width 140 height 11
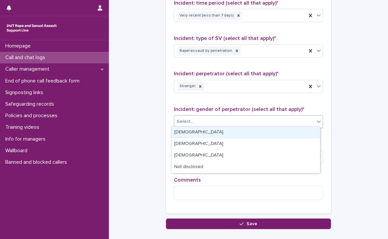
click at [197, 131] on div "[DEMOGRAPHIC_DATA]" at bounding box center [245, 133] width 148 height 12
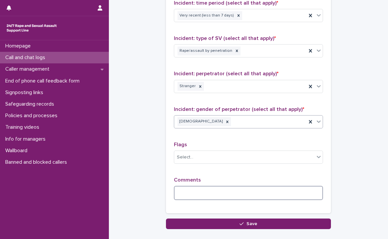
click at [211, 193] on textarea at bounding box center [248, 193] width 149 height 14
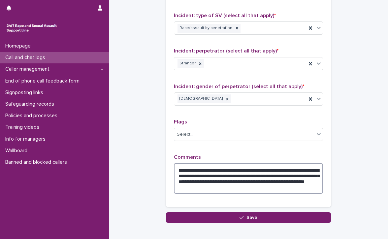
scroll to position [528, 0]
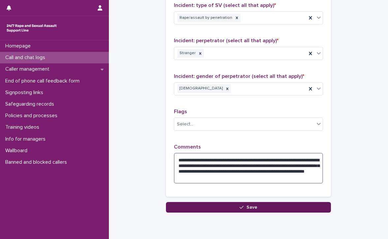
type textarea "**********"
click at [257, 202] on button "Save" at bounding box center [248, 207] width 165 height 11
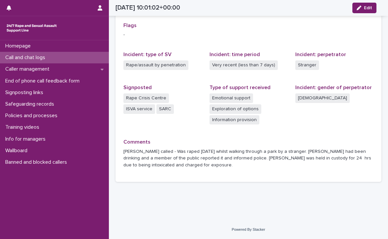
scroll to position [153, 0]
click at [32, 55] on p "Call and chat logs" at bounding box center [27, 57] width 48 height 6
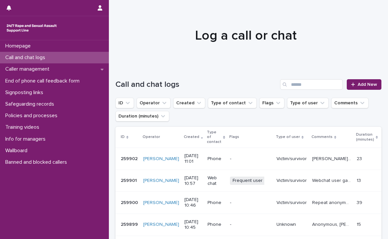
click at [48, 55] on p "Call and chat logs" at bounding box center [27, 57] width 48 height 6
click at [35, 54] on div "Call and chat logs" at bounding box center [54, 58] width 109 height 12
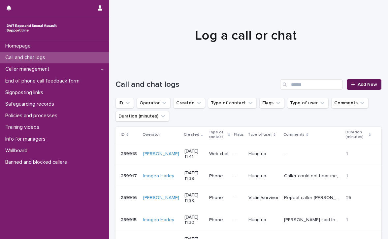
click at [359, 82] on span "Add New" at bounding box center [366, 84] width 19 height 5
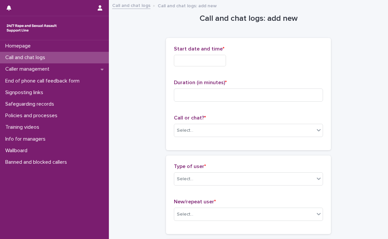
click at [197, 58] on input "text" at bounding box center [200, 61] width 52 height 12
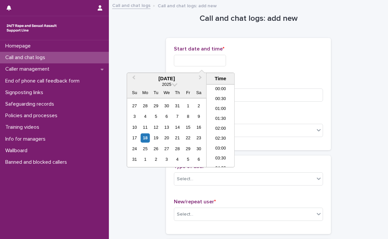
scroll to position [191, 0]
click at [217, 112] on li "11:00" at bounding box center [220, 116] width 28 height 10
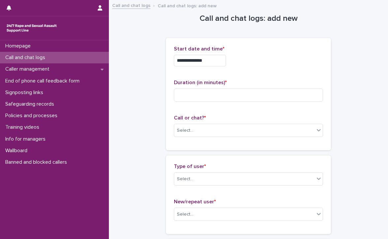
click at [216, 58] on input "**********" at bounding box center [200, 61] width 52 height 12
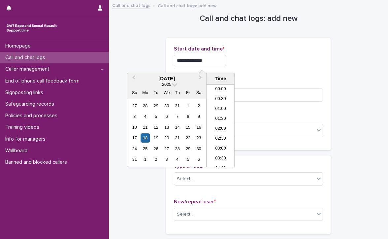
scroll to position [181, 0]
type input "**********"
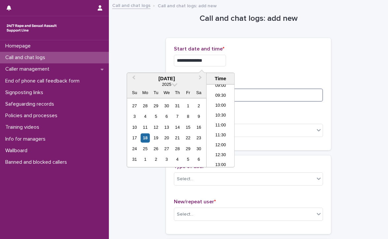
click at [260, 100] on input at bounding box center [248, 94] width 149 height 13
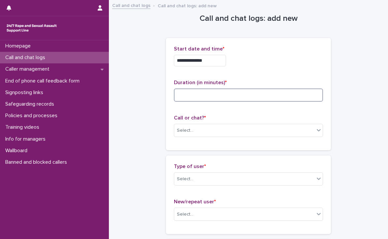
click at [256, 95] on input at bounding box center [248, 94] width 149 height 13
type input "**"
click at [216, 124] on div "Select..." at bounding box center [248, 130] width 149 height 13
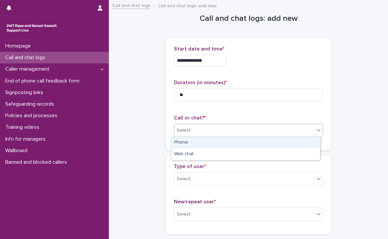
click at [194, 143] on div "Phone" at bounding box center [245, 143] width 148 height 12
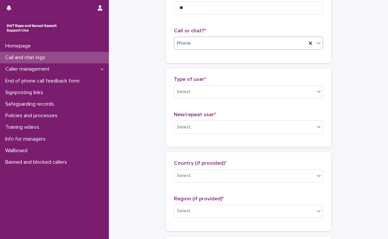
scroll to position [99, 0]
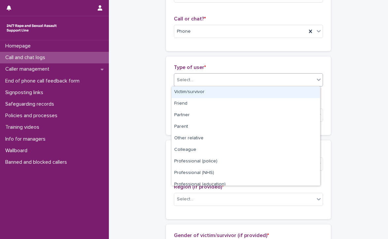
click at [189, 78] on div "Select..." at bounding box center [185, 79] width 16 height 7
click at [216, 93] on div "Victim/survivor" at bounding box center [245, 92] width 148 height 12
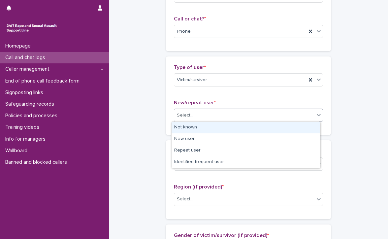
drag, startPoint x: 207, startPoint y: 109, endPoint x: 208, endPoint y: 124, distance: 15.2
click at [207, 112] on div "Select..." at bounding box center [244, 115] width 140 height 11
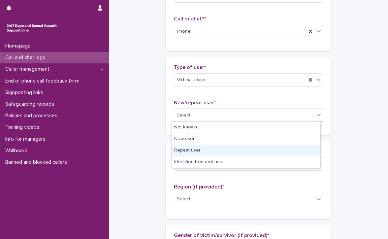
click at [207, 154] on div "Repeat user" at bounding box center [245, 151] width 148 height 12
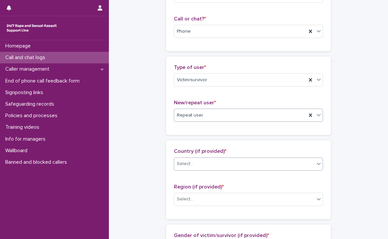
click at [181, 163] on div "Select..." at bounding box center [185, 163] width 16 height 7
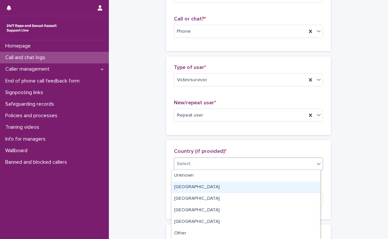
click at [184, 186] on div "[GEOGRAPHIC_DATA]" at bounding box center [245, 187] width 148 height 12
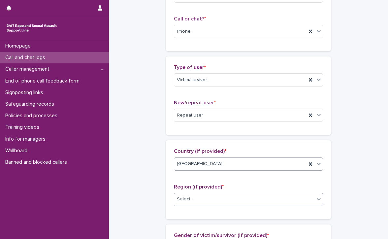
click at [189, 200] on div "Select..." at bounding box center [185, 199] width 16 height 7
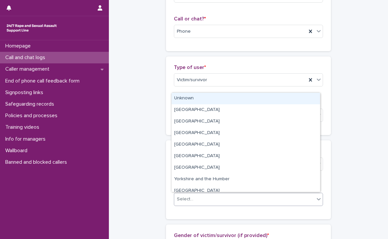
click at [189, 97] on div "Unknown" at bounding box center [245, 99] width 148 height 12
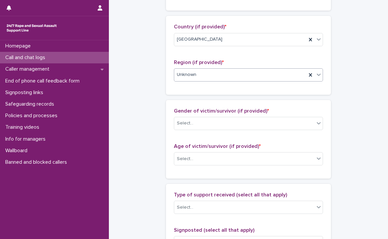
scroll to position [264, 0]
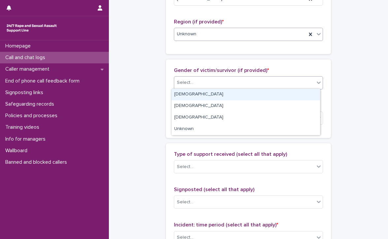
click at [207, 81] on div "Select..." at bounding box center [244, 82] width 140 height 11
click at [205, 95] on div "[DEMOGRAPHIC_DATA]" at bounding box center [245, 95] width 148 height 12
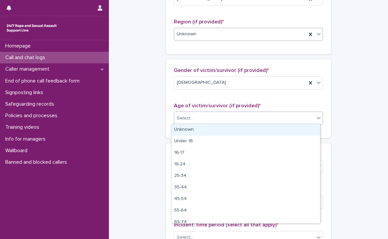
click at [204, 116] on div "Select..." at bounding box center [244, 118] width 140 height 11
click at [205, 130] on div "Unknown" at bounding box center [245, 130] width 148 height 12
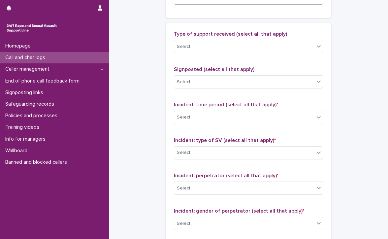
scroll to position [396, 0]
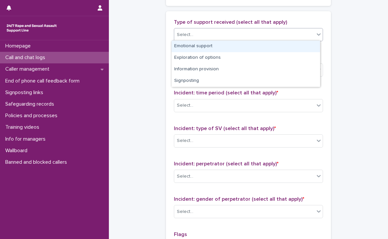
click at [215, 34] on div "Select..." at bounding box center [244, 34] width 140 height 11
click at [214, 45] on div "Emotional support" at bounding box center [245, 47] width 148 height 12
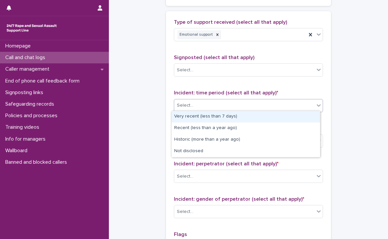
click at [206, 107] on div "Select..." at bounding box center [244, 105] width 140 height 11
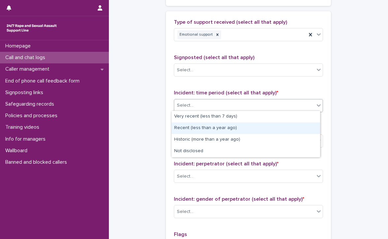
click at [221, 128] on div "Recent (less than a year ago)" at bounding box center [245, 128] width 148 height 12
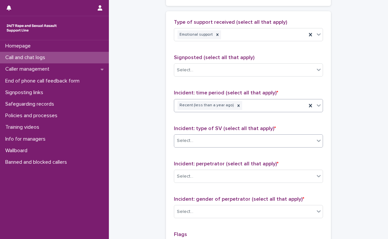
click at [208, 140] on div "Select..." at bounding box center [244, 140] width 140 height 11
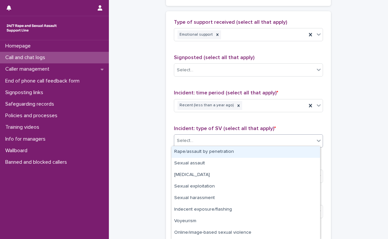
click at [228, 154] on div "Rape/assault by penetration" at bounding box center [245, 152] width 148 height 12
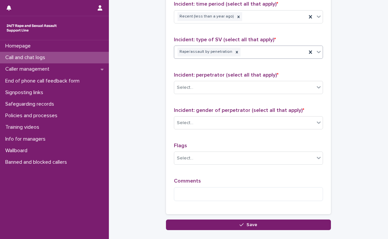
scroll to position [495, 0]
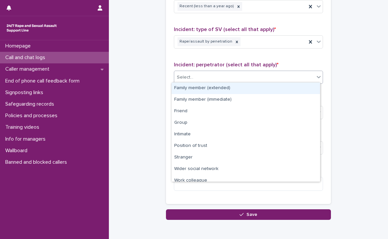
click at [212, 75] on div "Select..." at bounding box center [244, 77] width 140 height 11
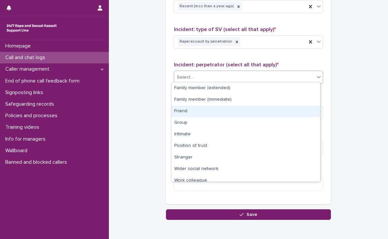
click at [191, 107] on div "Friend" at bounding box center [245, 112] width 148 height 12
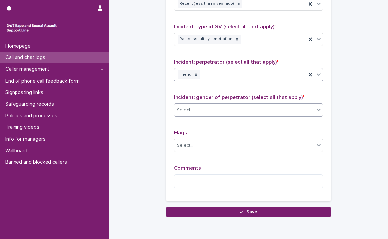
scroll to position [525, 0]
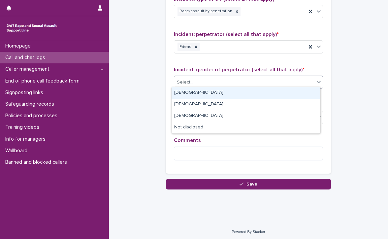
click at [193, 83] on div "Select..." at bounding box center [244, 82] width 140 height 11
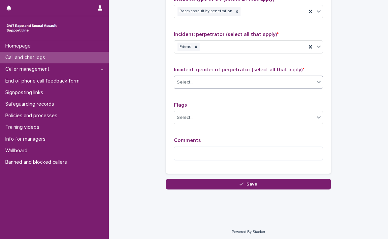
click at [203, 80] on div "Select..." at bounding box center [244, 82] width 140 height 11
click at [199, 79] on div "Select..." at bounding box center [244, 82] width 140 height 11
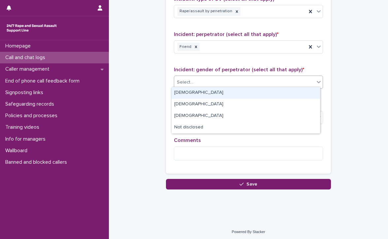
click at [200, 94] on div "[DEMOGRAPHIC_DATA]" at bounding box center [245, 93] width 148 height 12
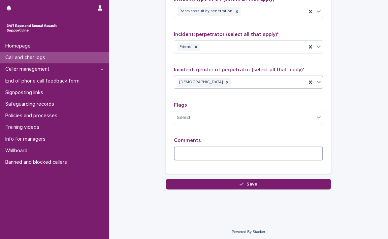
click at [197, 151] on textarea at bounding box center [248, 153] width 149 height 14
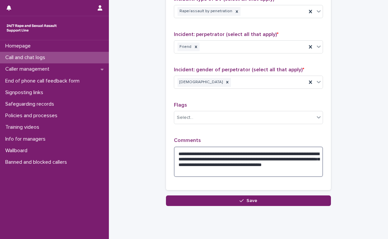
click at [236, 168] on textarea "**********" at bounding box center [248, 161] width 149 height 31
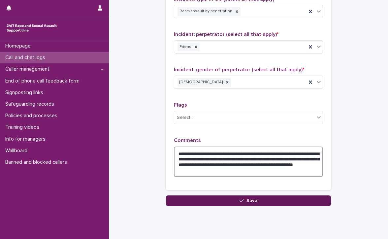
type textarea "**********"
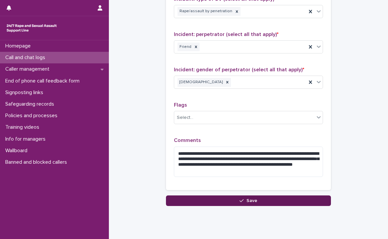
click at [241, 198] on icon "button" at bounding box center [241, 200] width 4 height 5
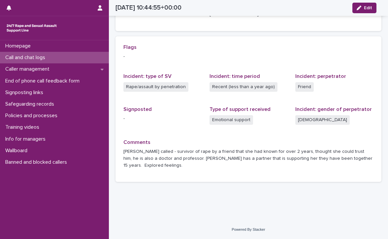
scroll to position [125, 0]
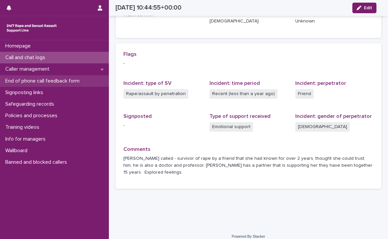
click at [54, 80] on p "End of phone call feedback form" at bounding box center [44, 81] width 82 height 6
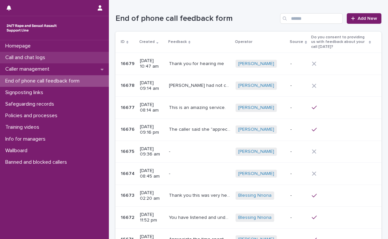
click at [36, 55] on p "Call and chat logs" at bounding box center [27, 57] width 48 height 6
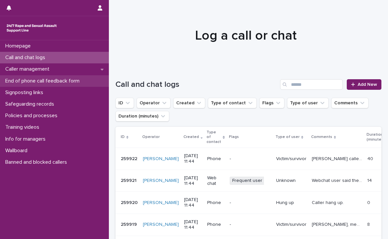
click at [57, 76] on div "End of phone call feedback form" at bounding box center [54, 81] width 109 height 12
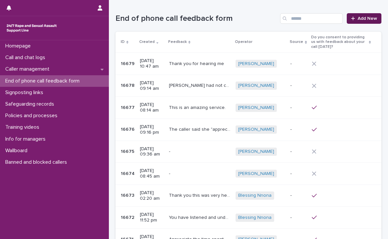
click at [367, 18] on span "Add New" at bounding box center [366, 18] width 19 height 5
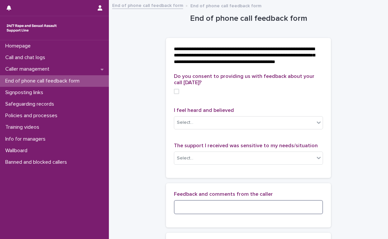
click at [261, 212] on textarea at bounding box center [248, 207] width 149 height 14
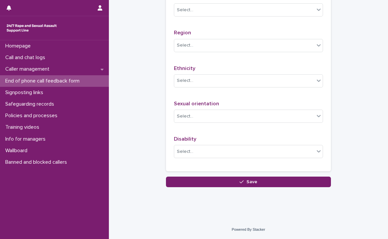
scroll to position [410, 0]
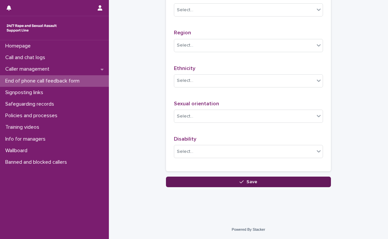
type textarea "**********"
click at [209, 180] on button "Save" at bounding box center [248, 181] width 165 height 11
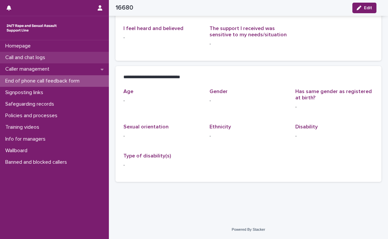
scroll to position [102, 0]
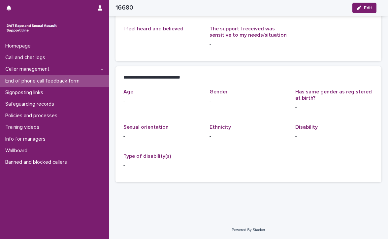
click at [65, 78] on p "End of phone call feedback form" at bounding box center [44, 81] width 82 height 6
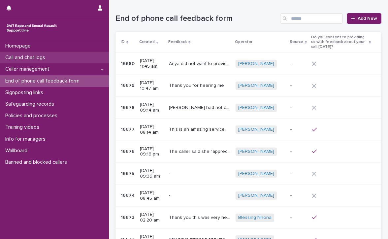
click at [43, 55] on p "Call and chat logs" at bounding box center [27, 57] width 48 height 6
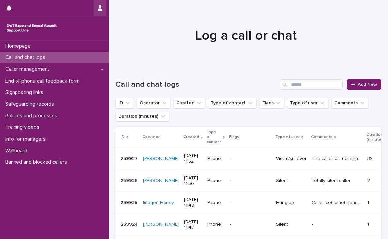
click at [99, 5] on icon "button" at bounding box center [100, 7] width 5 height 5
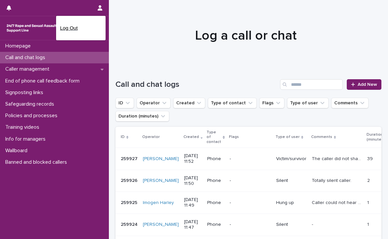
click at [70, 26] on p "Log Out" at bounding box center [81, 27] width 42 height 11
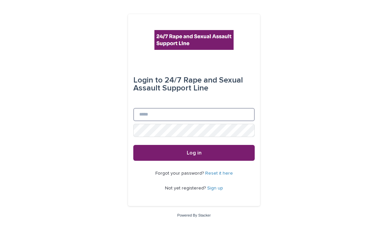
type input "**********"
click at [218, 115] on input "**********" at bounding box center [193, 114] width 121 height 13
click at [207, 114] on input "**********" at bounding box center [193, 114] width 121 height 13
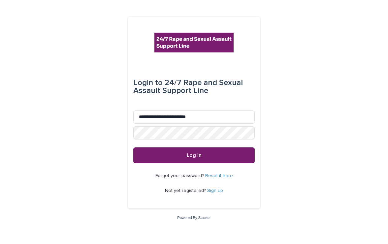
click at [199, 155] on span "Log in" at bounding box center [194, 155] width 15 height 5
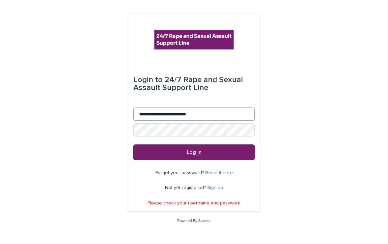
click at [226, 111] on input "**********" at bounding box center [193, 113] width 121 height 13
click at [212, 113] on input "**********" at bounding box center [193, 113] width 121 height 13
type input "*"
paste input "**********"
type input "**********"
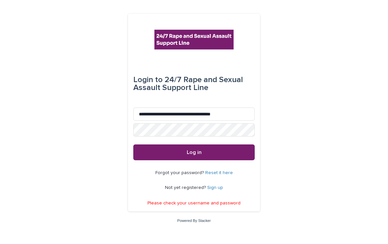
click at [331, 175] on div "**********" at bounding box center [194, 122] width 388 height 244
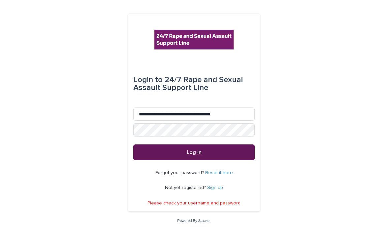
click at [194, 150] on span "Log in" at bounding box center [194, 152] width 15 height 5
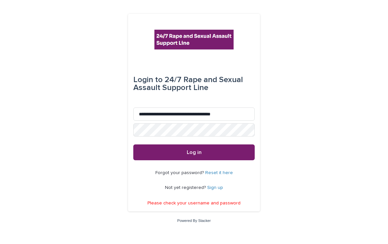
click at [311, 191] on div "**********" at bounding box center [194, 122] width 388 height 244
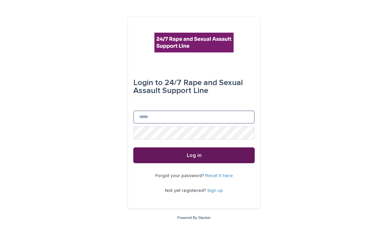
type input "**********"
click at [175, 151] on button "Log in" at bounding box center [193, 155] width 121 height 16
